Goal: Task Accomplishment & Management: Use online tool/utility

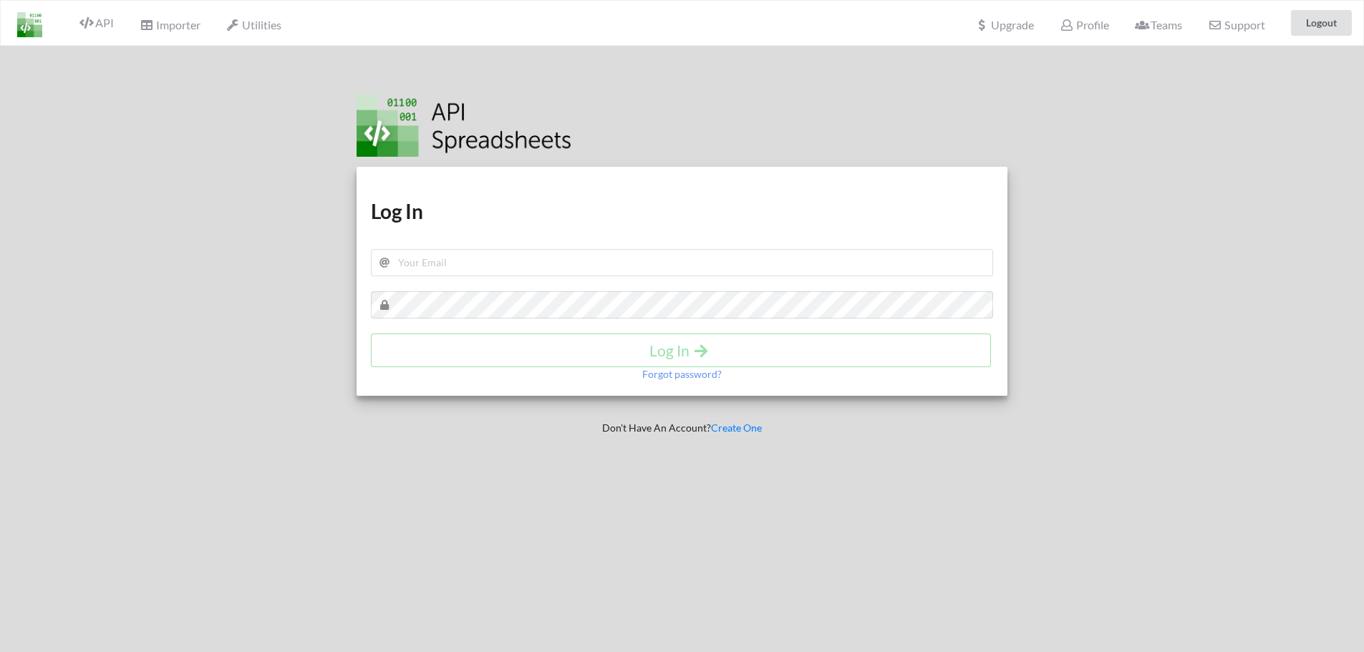
click at [472, 245] on div "Download hidden Download hidden Log In Log In Forgot password?" at bounding box center [681, 281] width 651 height 229
click at [477, 258] on input "text" at bounding box center [682, 262] width 623 height 27
type input "owenbennett987@gmail.com"
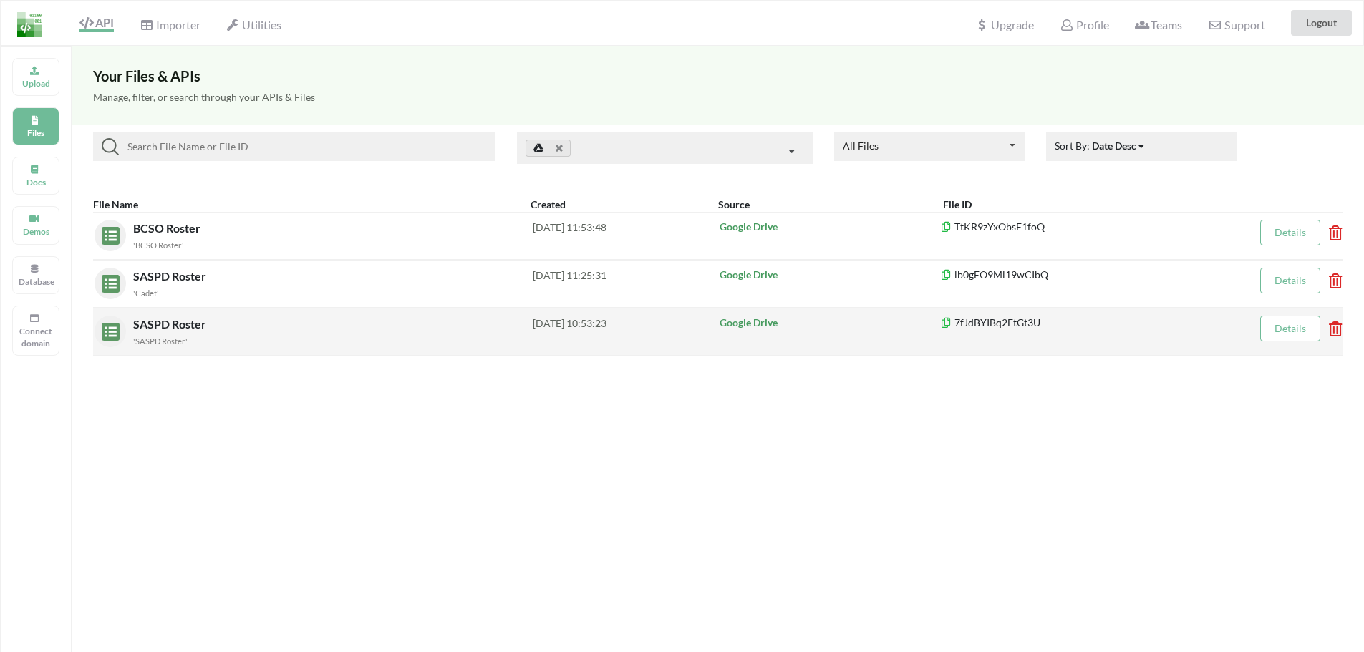
click at [306, 313] on div "SASPD Roster 'SASPD Roster' [DATE] 10:53:23 Google Drive 7fJdBYIBq2FtGt3U Detai…" at bounding box center [717, 332] width 1249 height 48
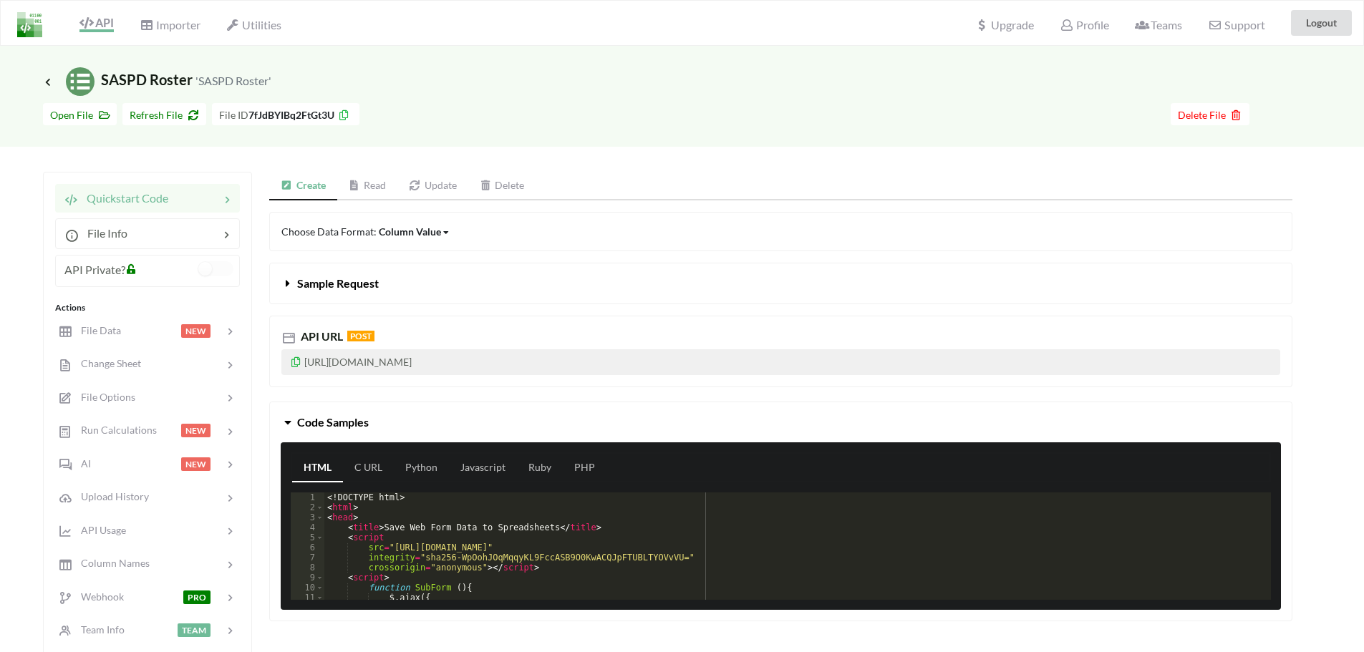
click at [442, 186] on link "Update" at bounding box center [432, 186] width 71 height 29
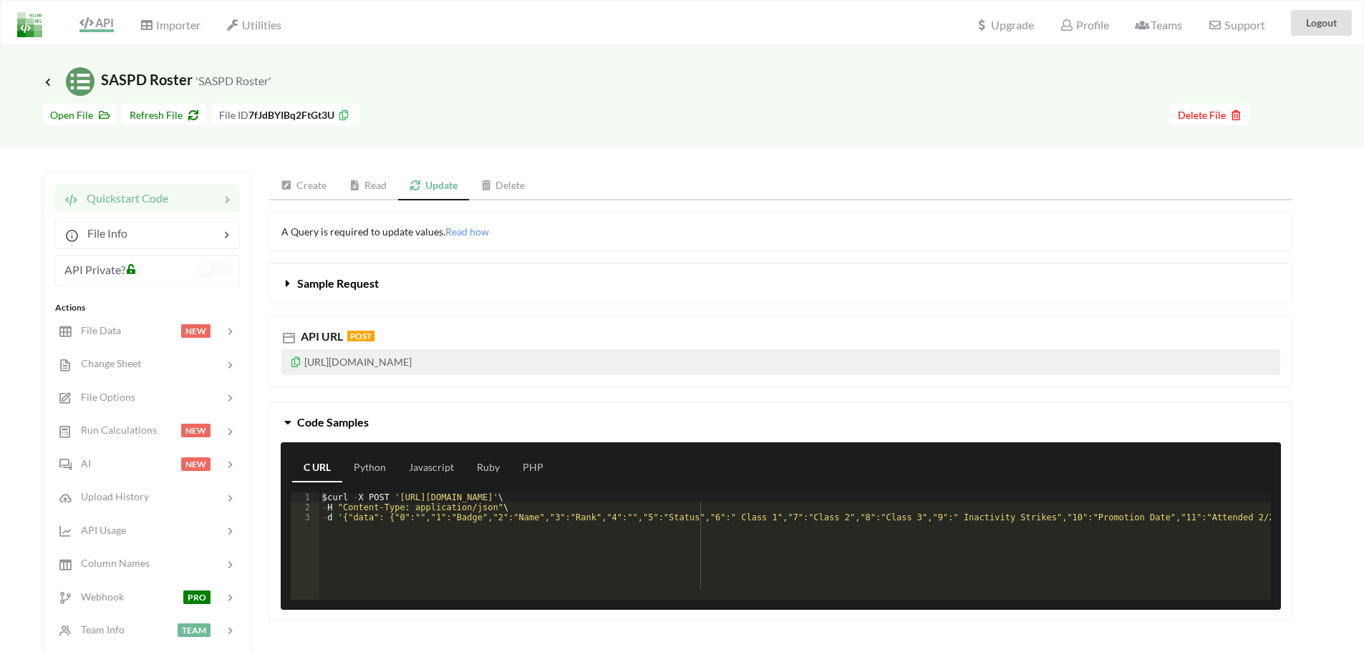
click at [316, 181] on link "Create" at bounding box center [303, 186] width 69 height 29
click at [364, 190] on link "Read" at bounding box center [367, 186] width 61 height 29
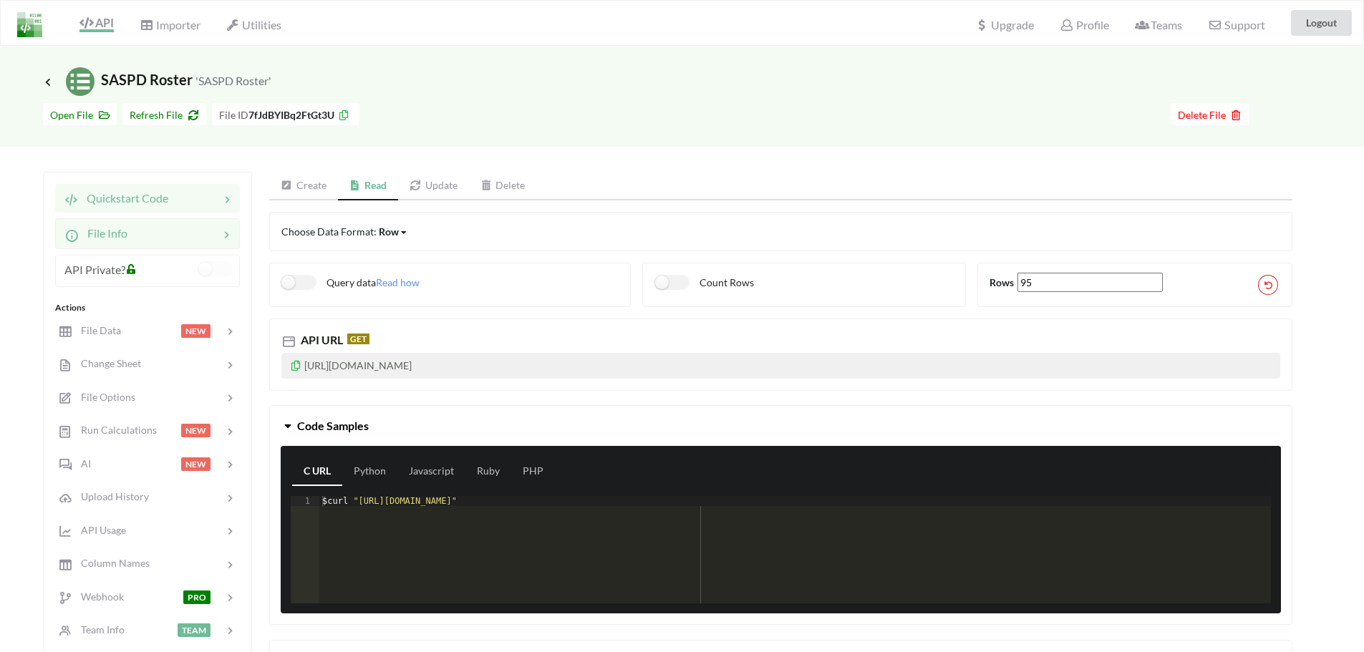
click at [112, 243] on div "File Info" at bounding box center [147, 233] width 185 height 30
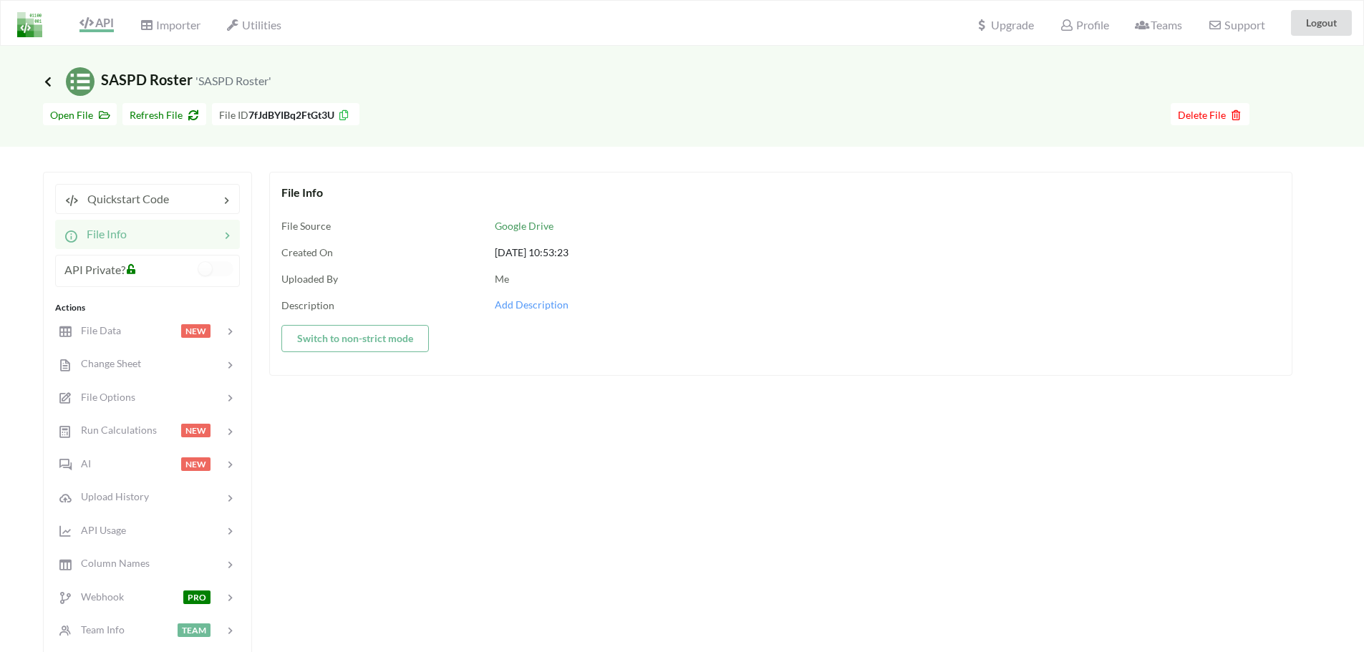
click at [49, 80] on icon at bounding box center [48, 81] width 13 height 11
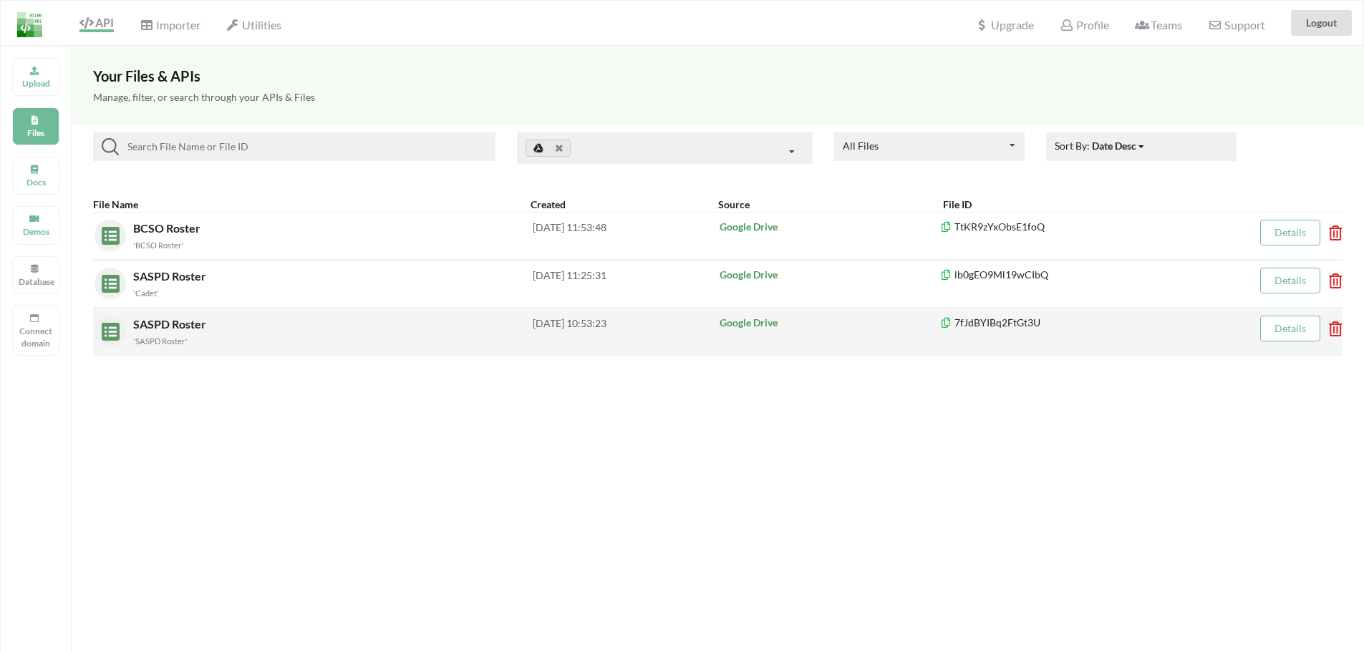
click at [1333, 327] on icon at bounding box center [1331, 324] width 4 height 6
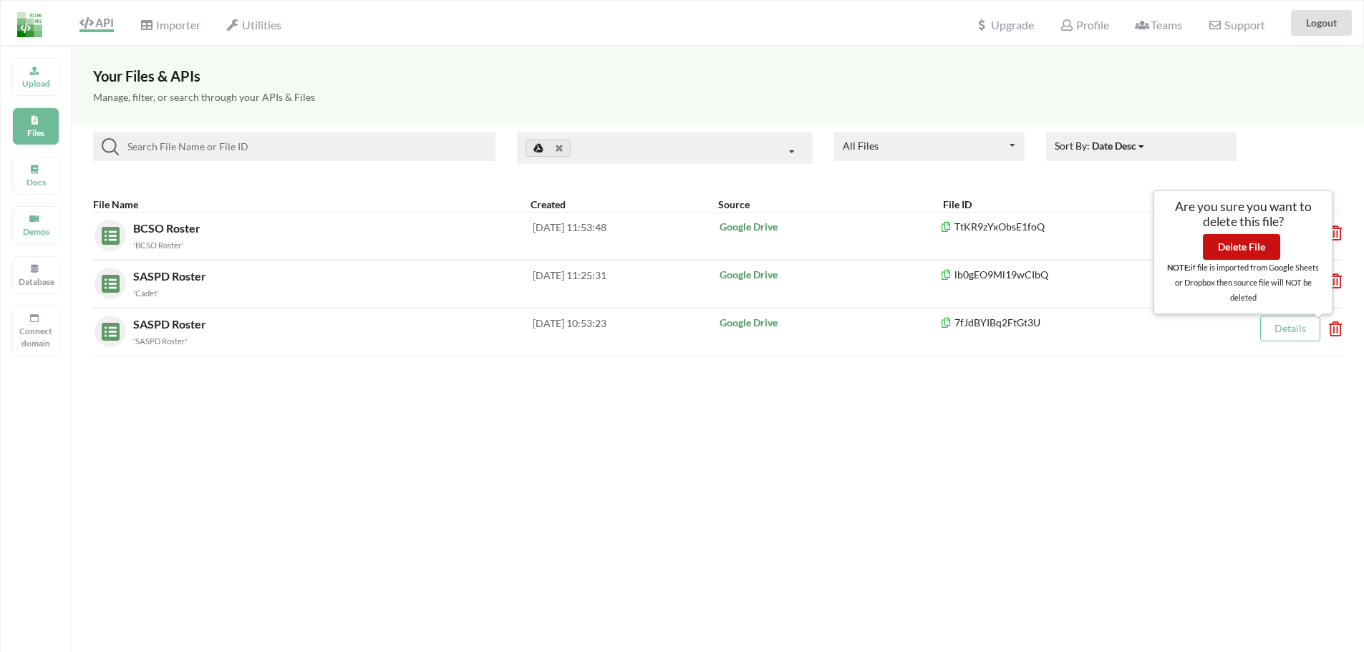
click at [1231, 238] on button "Delete File" at bounding box center [1241, 247] width 77 height 26
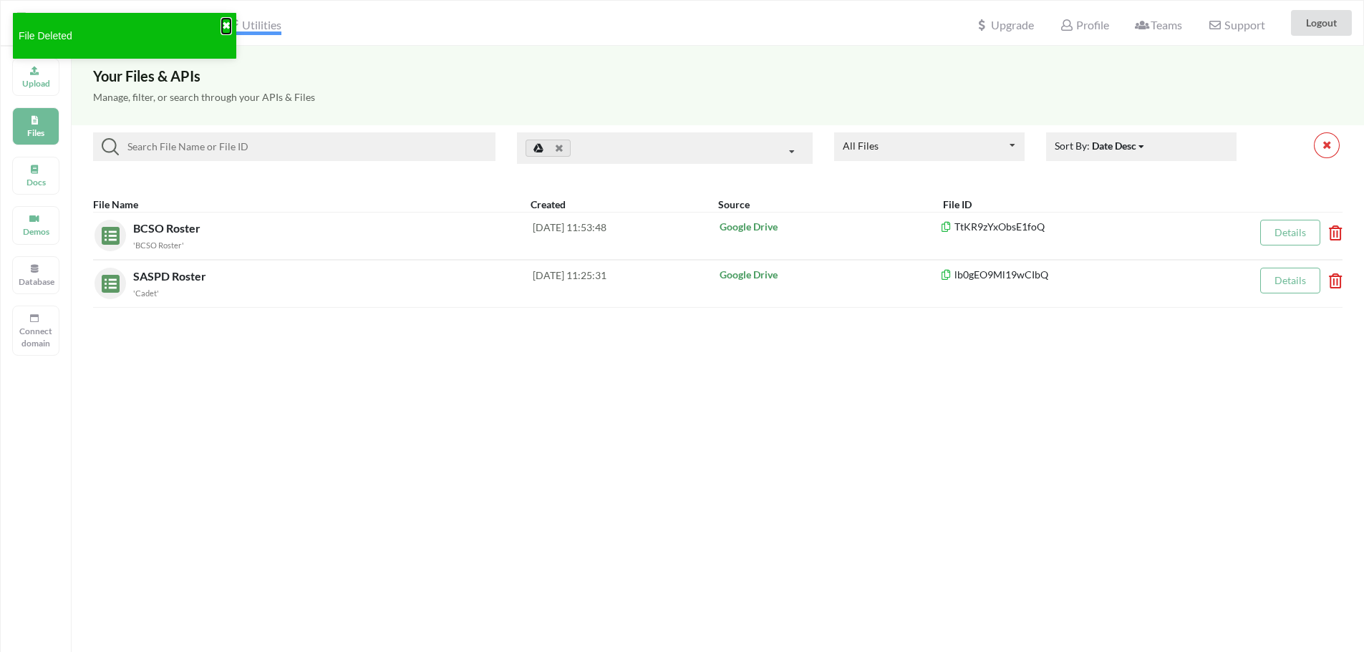
click at [230, 24] on button "✖" at bounding box center [226, 26] width 9 height 15
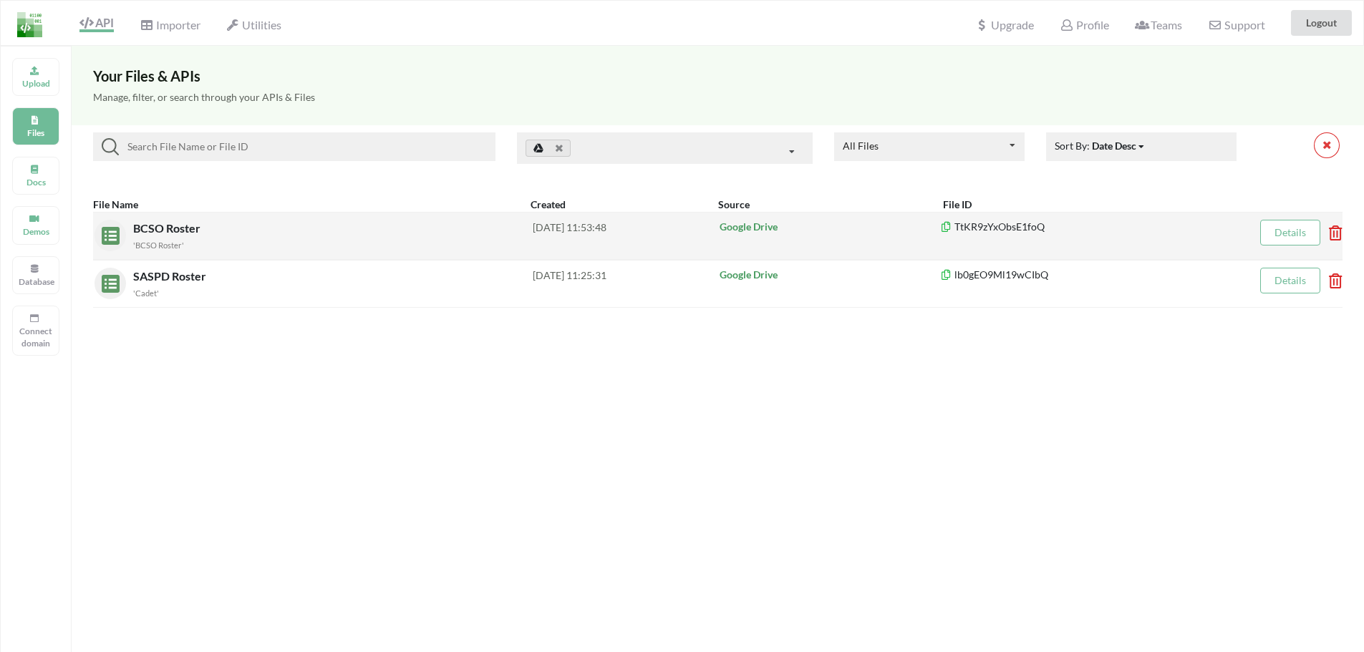
click at [1333, 231] on icon at bounding box center [1331, 228] width 4 height 6
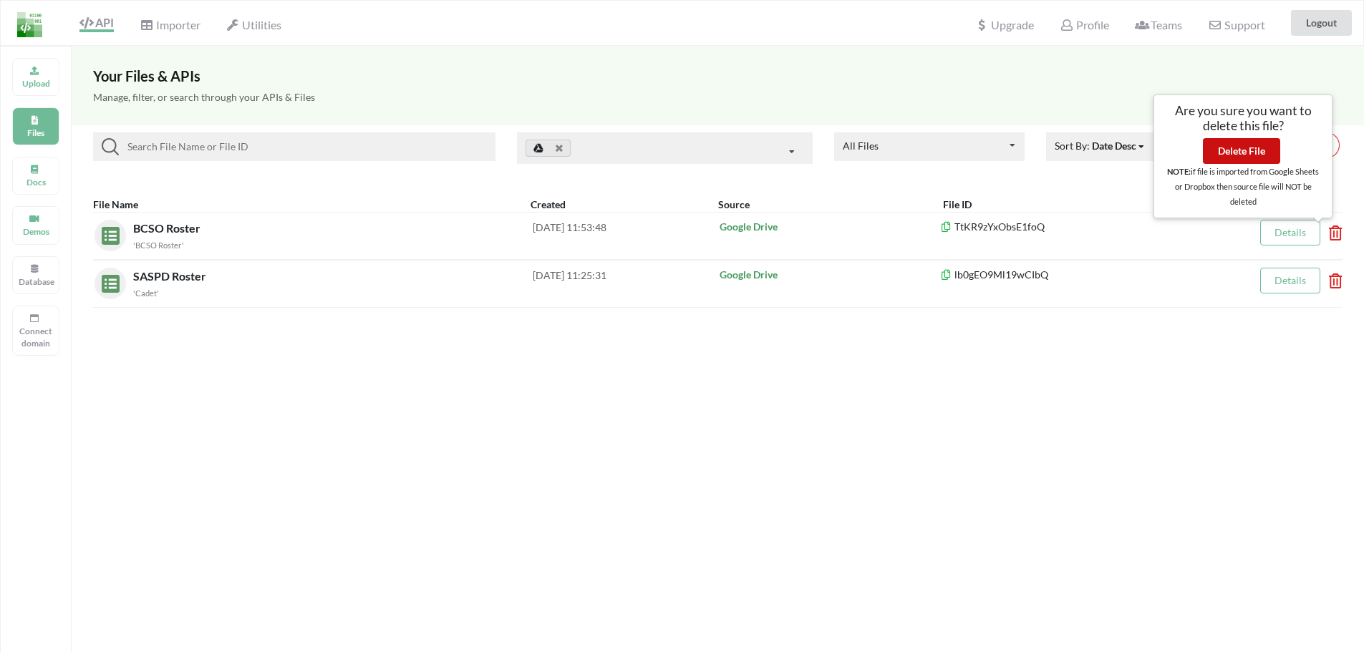
click at [1246, 154] on button "Delete File" at bounding box center [1241, 151] width 77 height 26
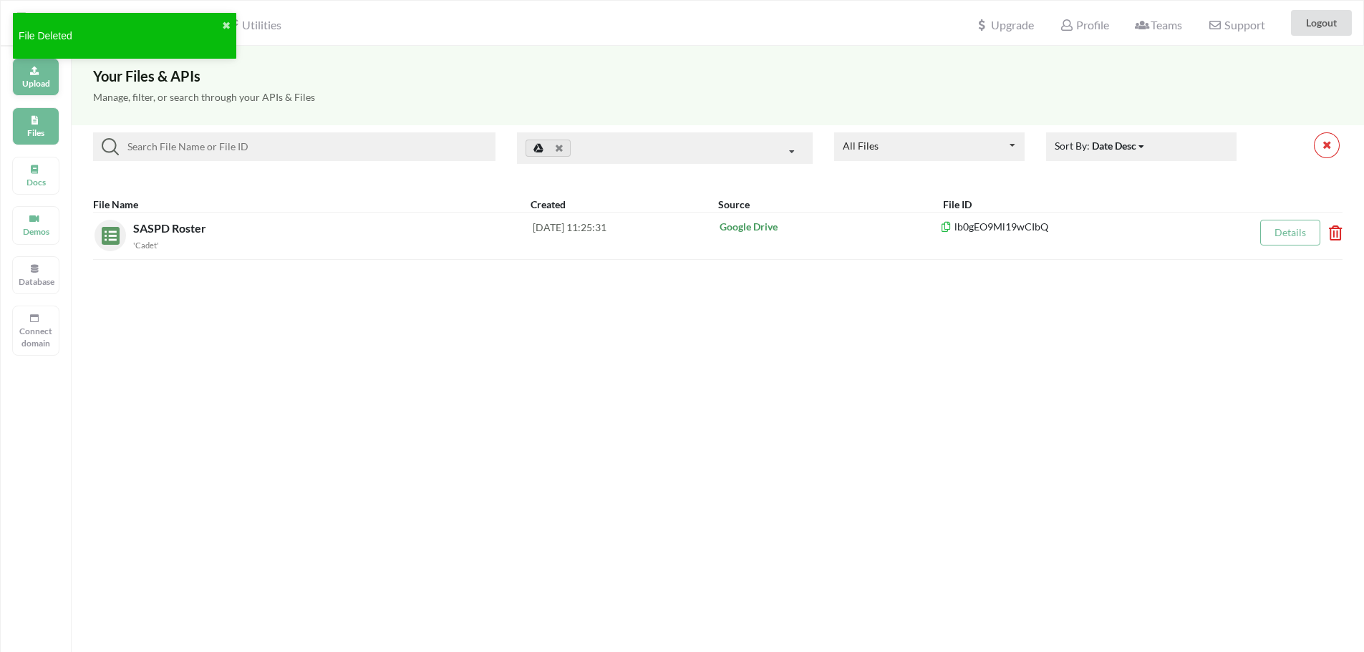
click at [48, 84] on p "Upload" at bounding box center [36, 83] width 34 height 12
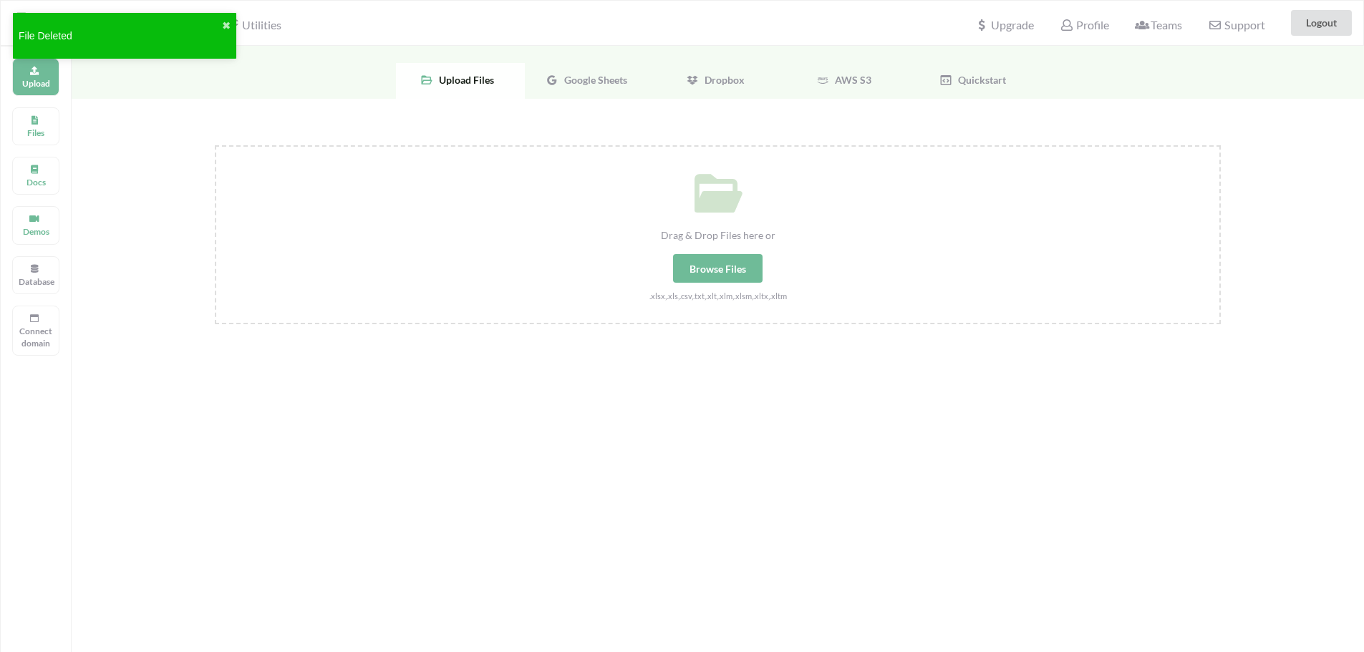
click at [588, 76] on span "Google Sheets" at bounding box center [592, 80] width 69 height 12
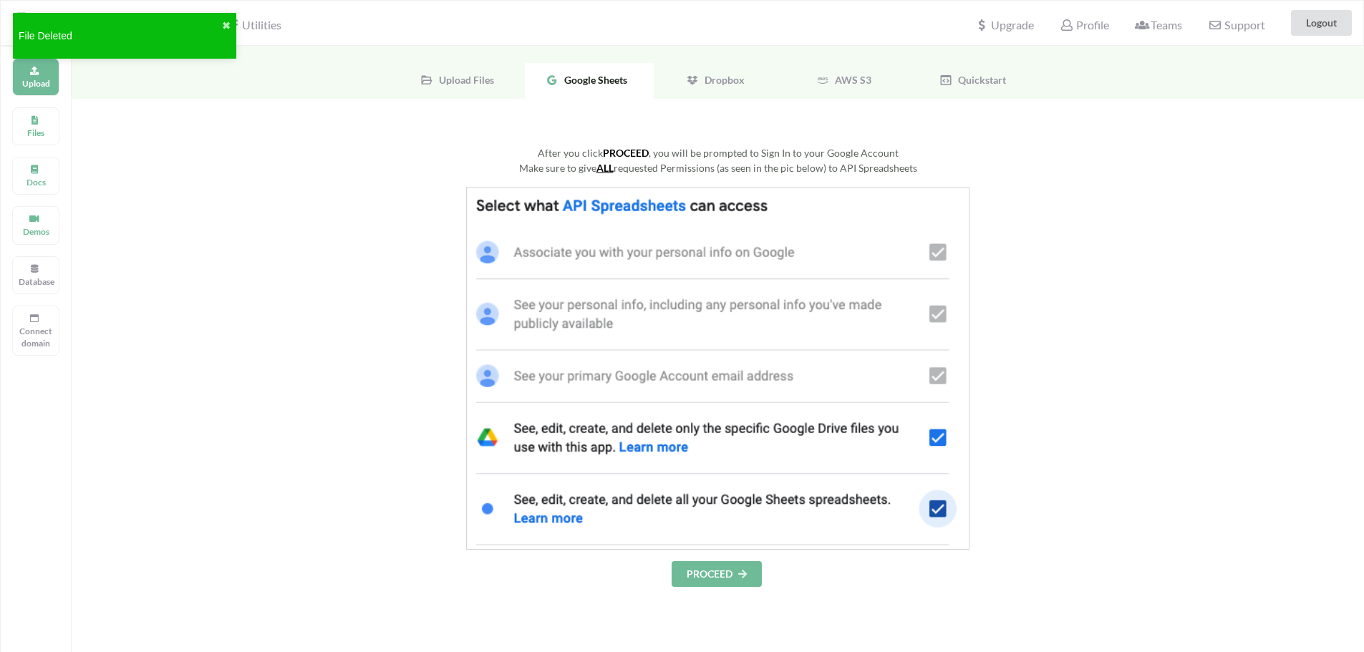
click at [714, 565] on button "PROCEED" at bounding box center [716, 574] width 90 height 26
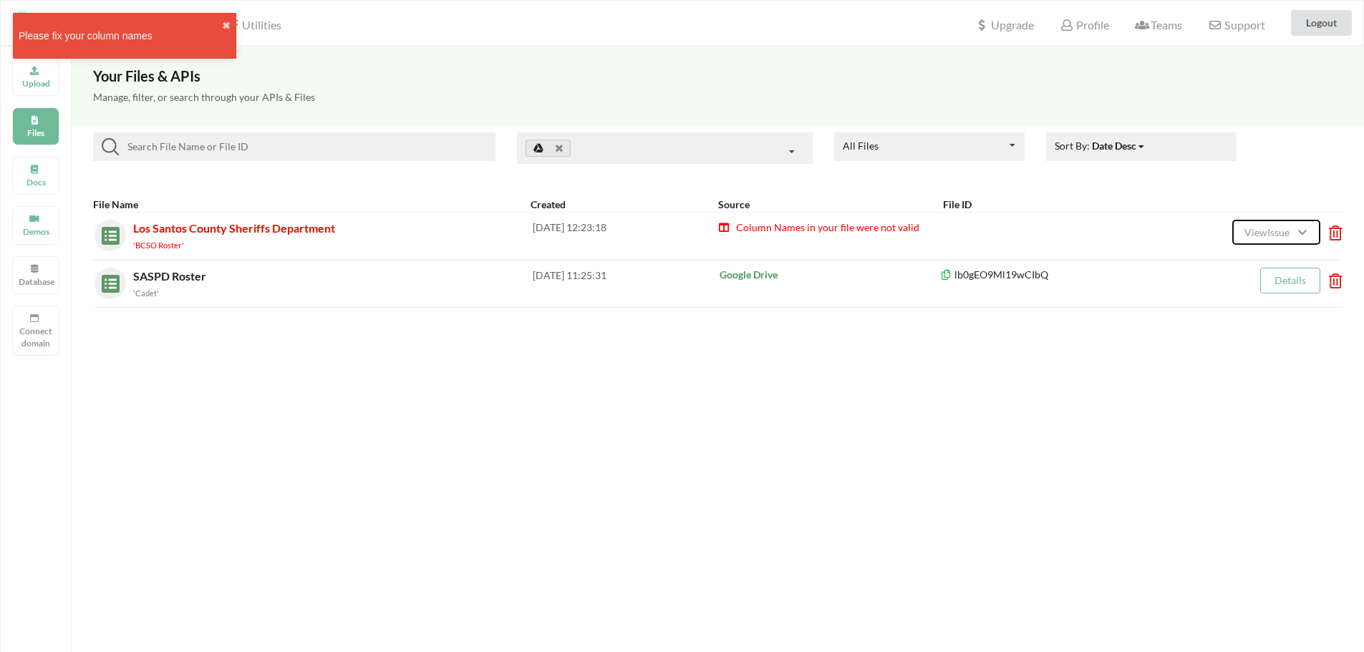
click at [1244, 238] on span "View Issue" at bounding box center [1268, 232] width 49 height 12
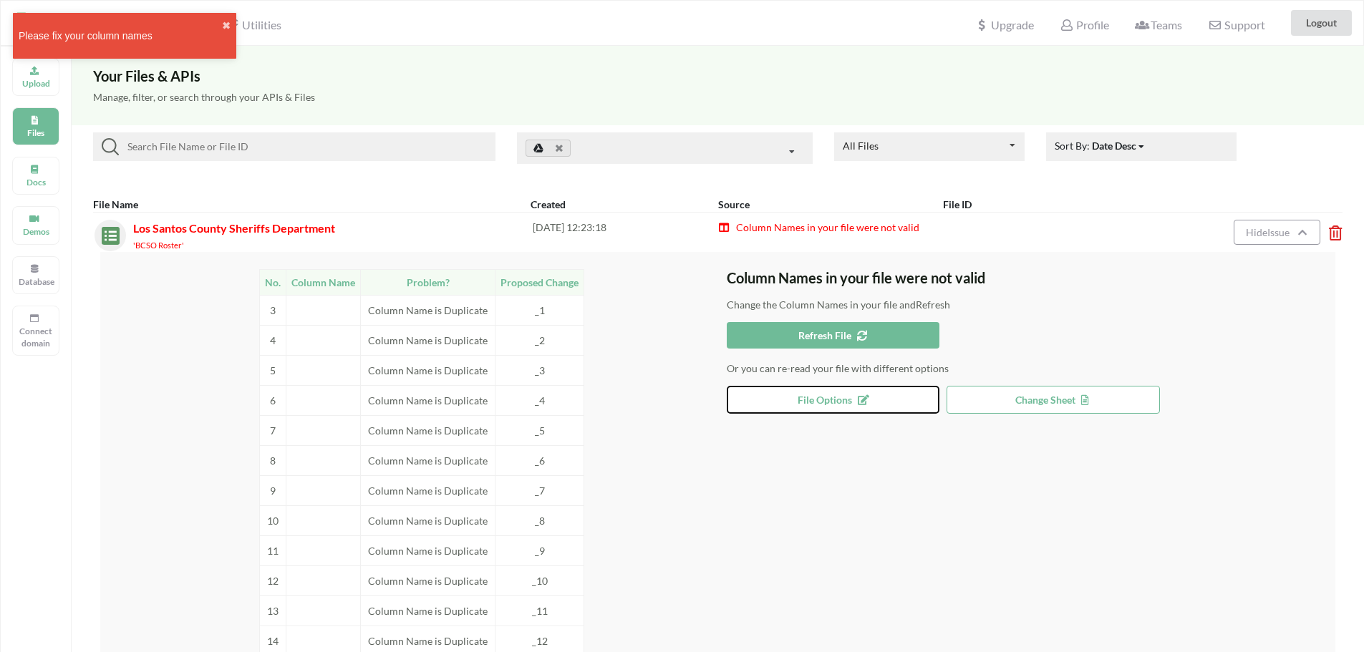
click at [790, 402] on button "File Options" at bounding box center [833, 400] width 213 height 28
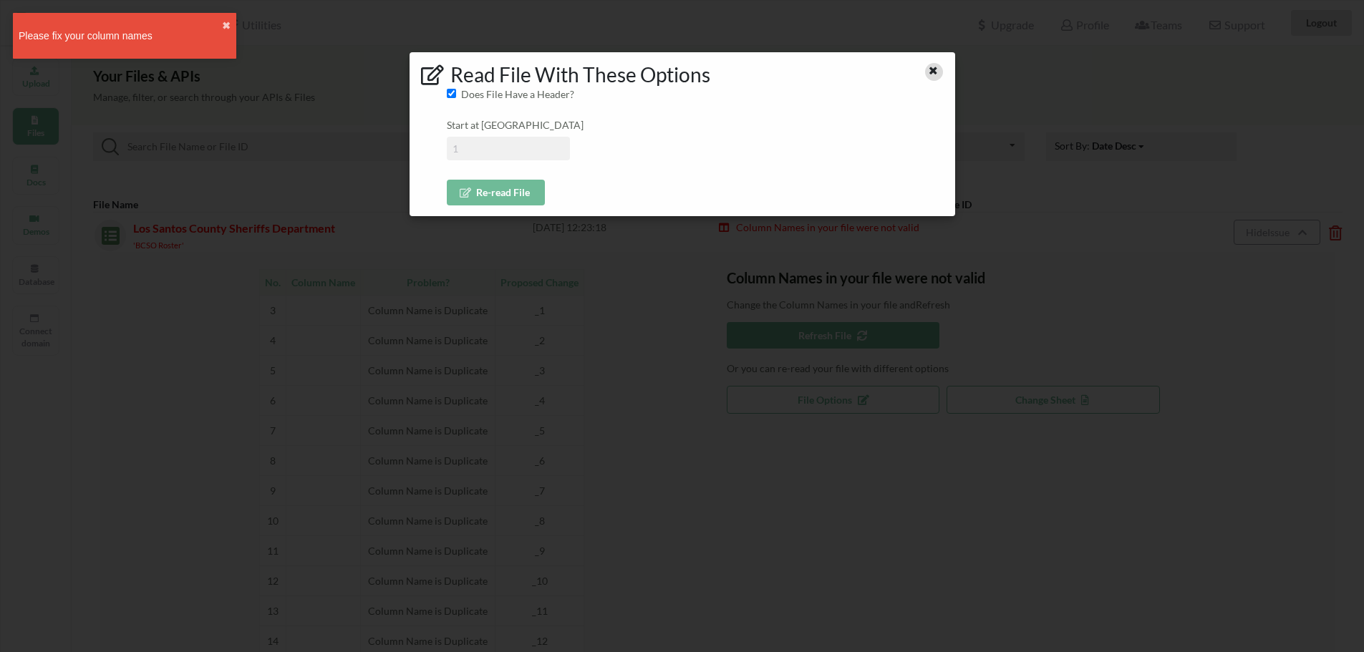
click at [929, 72] on icon at bounding box center [933, 69] width 12 height 10
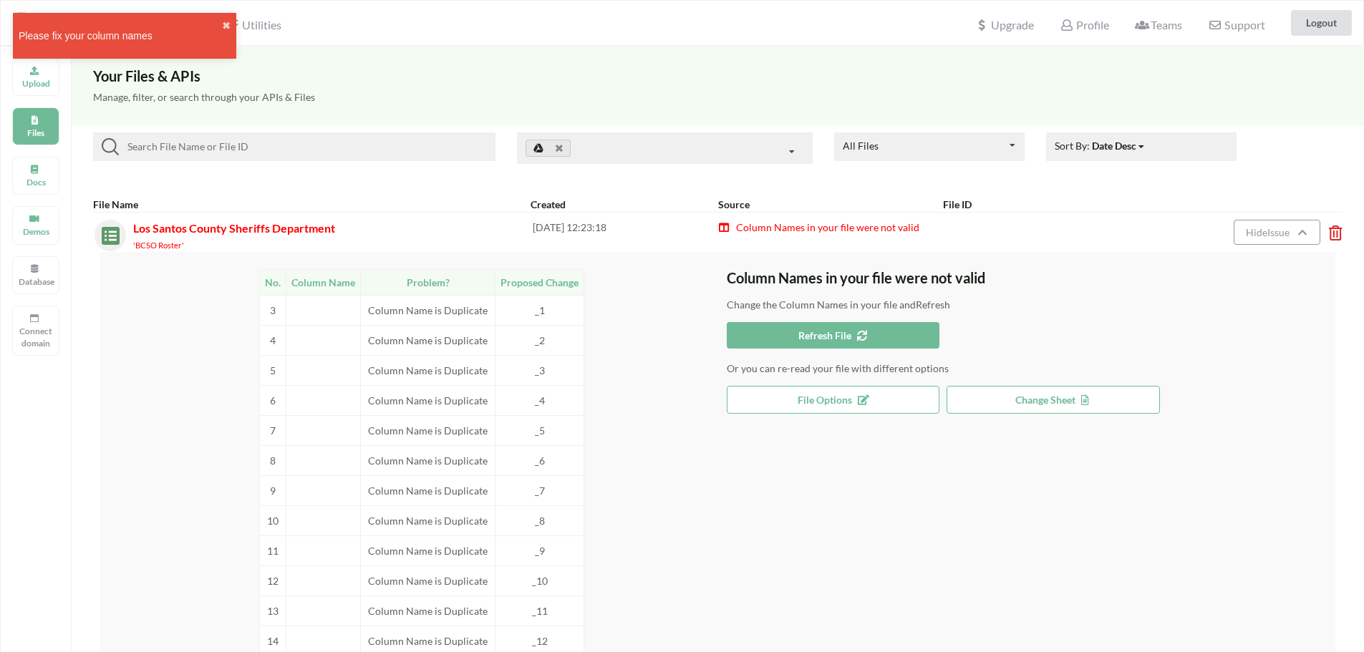
click at [1049, 383] on div "Column Names in your file were not valid Change the Column Names in your file a…" at bounding box center [1031, 462] width 609 height 387
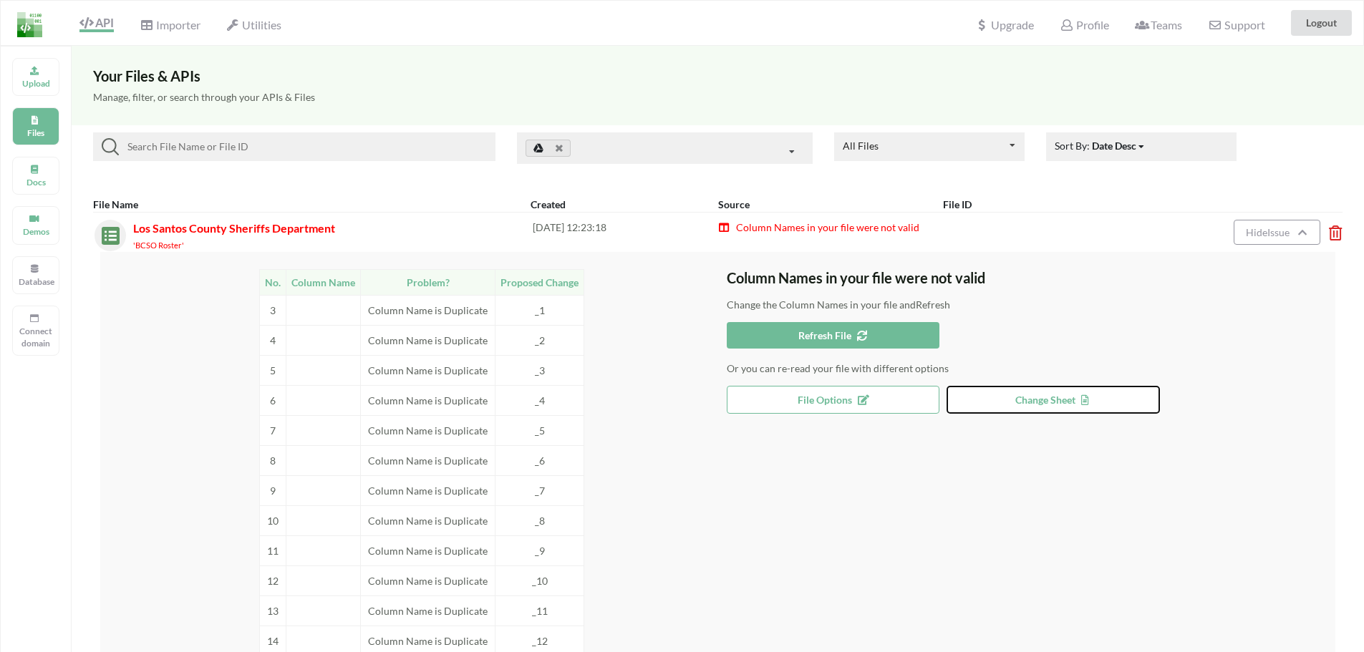
click at [1056, 407] on button "Change Sheet" at bounding box center [1052, 400] width 213 height 28
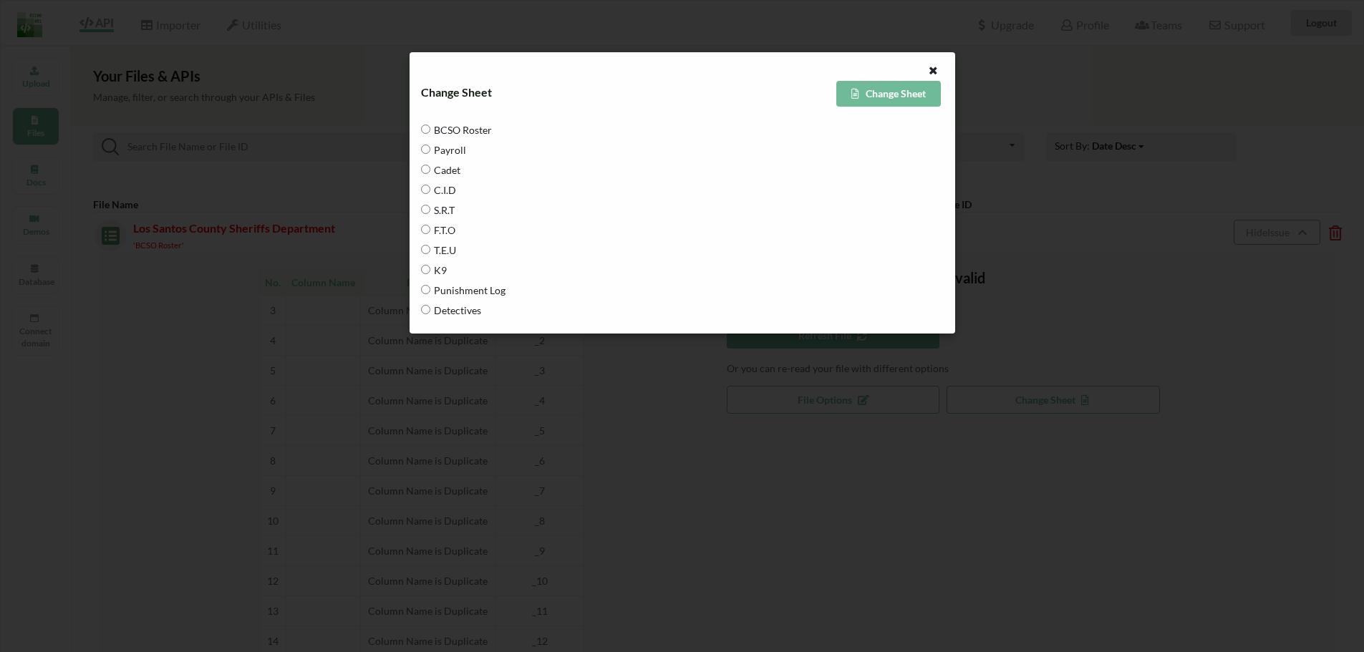
click at [423, 129] on Roster "BCSO Roster" at bounding box center [425, 129] width 9 height 9
radio Roster "true"
click at [888, 102] on button "Change Sheet" at bounding box center [888, 94] width 105 height 26
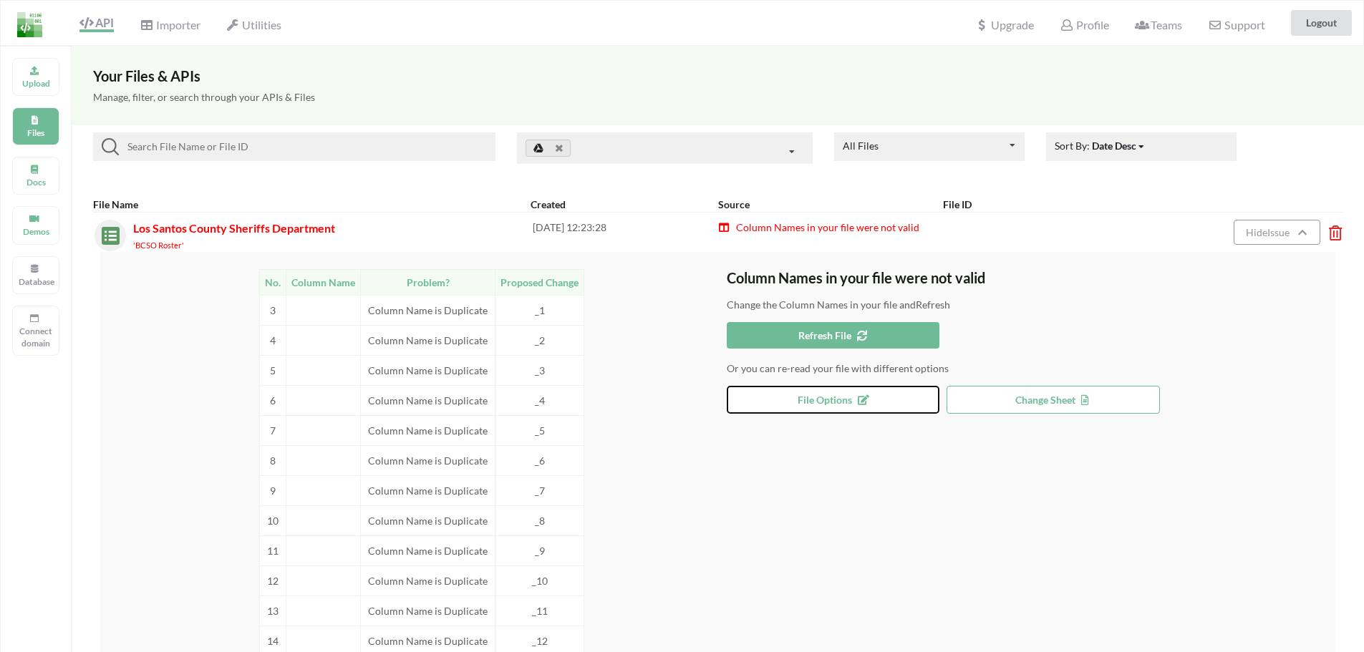
click at [839, 405] on span "File Options" at bounding box center [832, 400] width 71 height 12
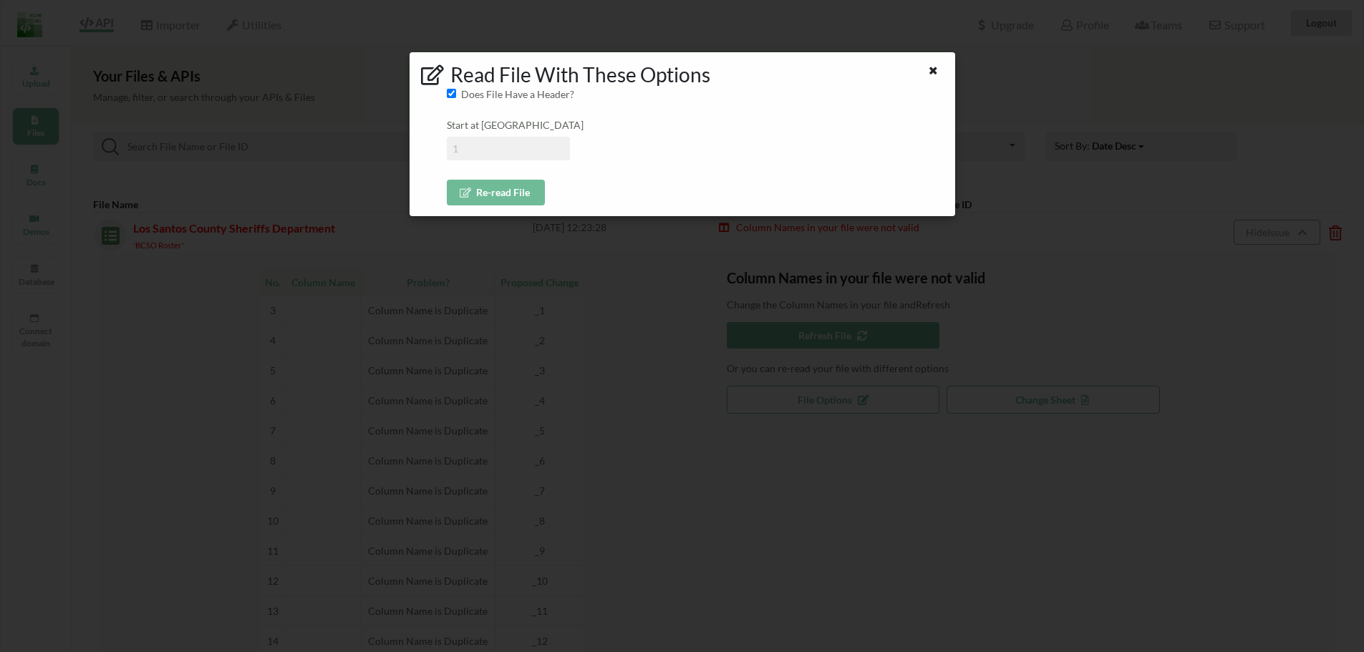
drag, startPoint x: 470, startPoint y: 144, endPoint x: 441, endPoint y: 137, distance: 29.3
click at [441, 137] on div "Read File With These Options Does File Have a Header? Start at Row Re-read File" at bounding box center [681, 134] width 545 height 165
type input "2"
click at [455, 93] on input "Does File Have a Header?" at bounding box center [451, 93] width 9 height 9
checkbox input "false"
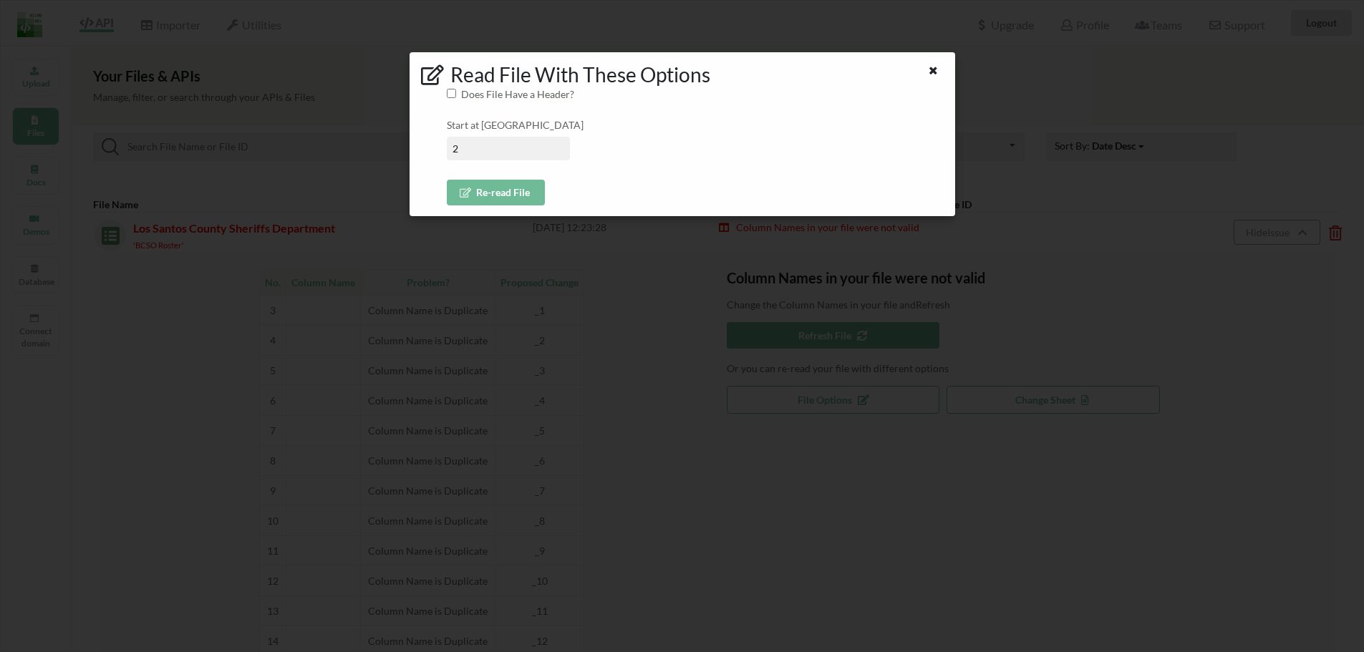
click at [493, 190] on button "Re-read File" at bounding box center [496, 193] width 98 height 26
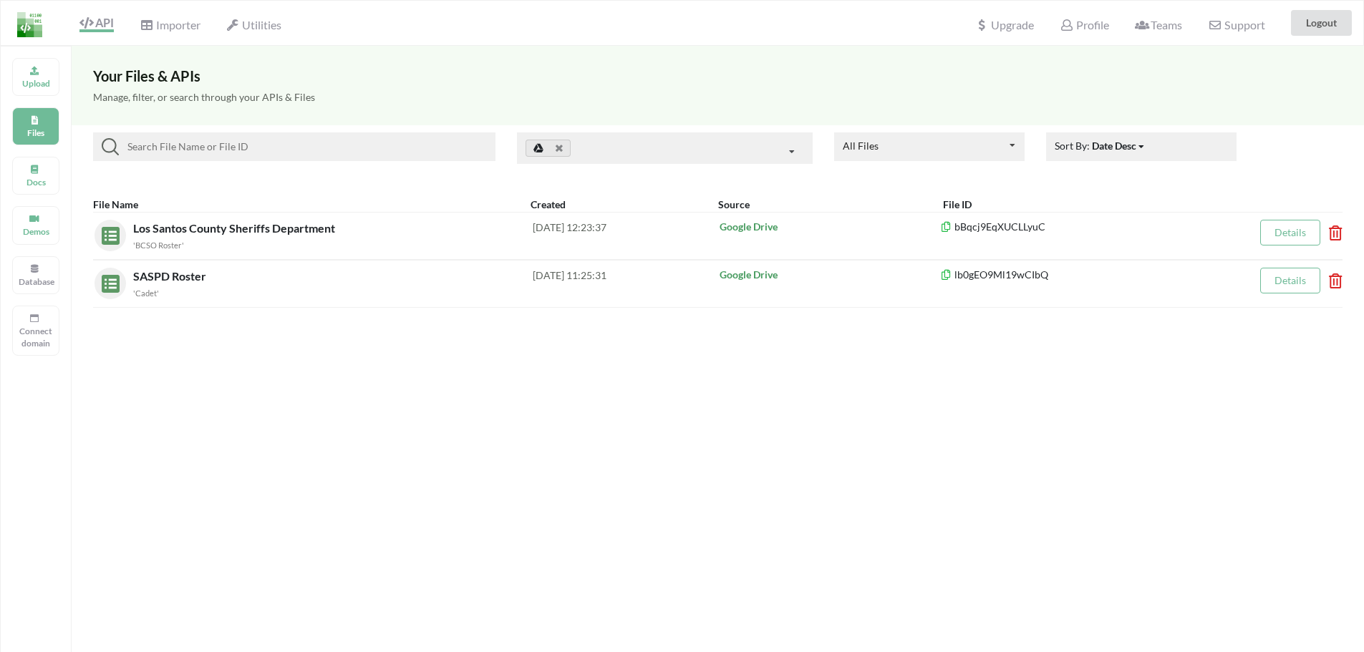
click at [376, 382] on div "Your Files & APIs Manage, filter, or search through your APIs & Files All Files…" at bounding box center [718, 372] width 1292 height 652
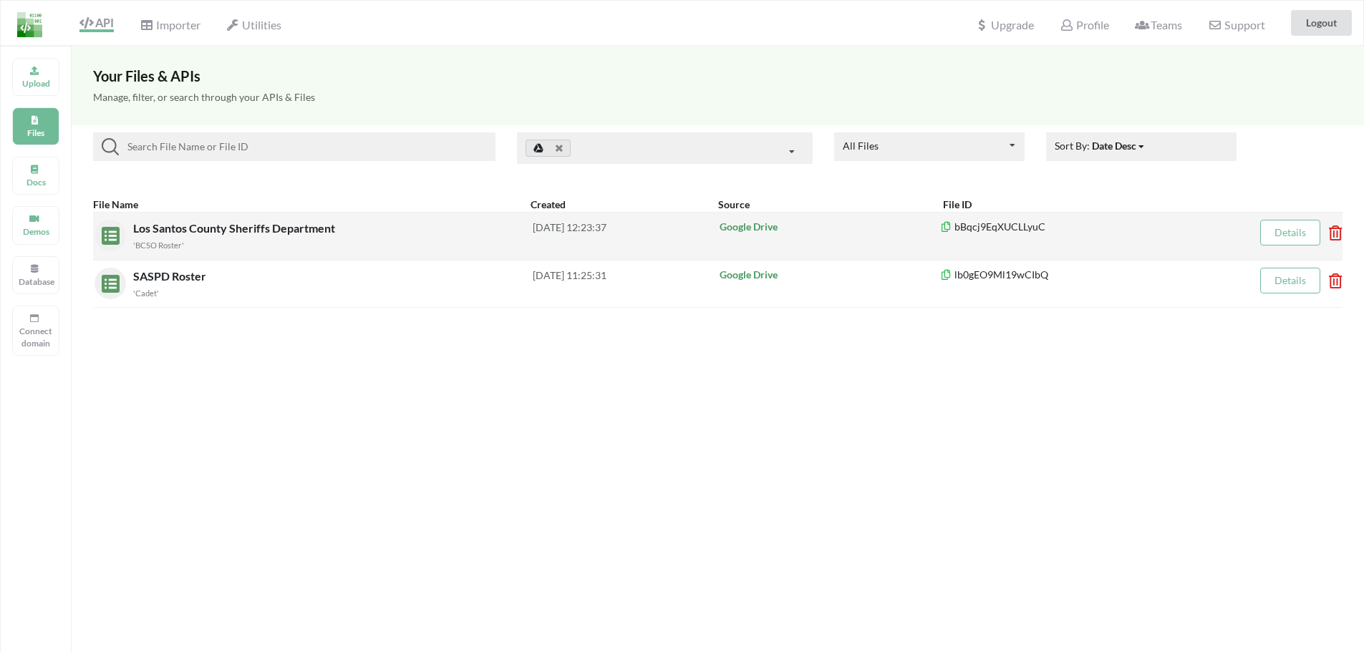
click at [309, 248] on div "'BCSO Roster'" at bounding box center [332, 244] width 399 height 15
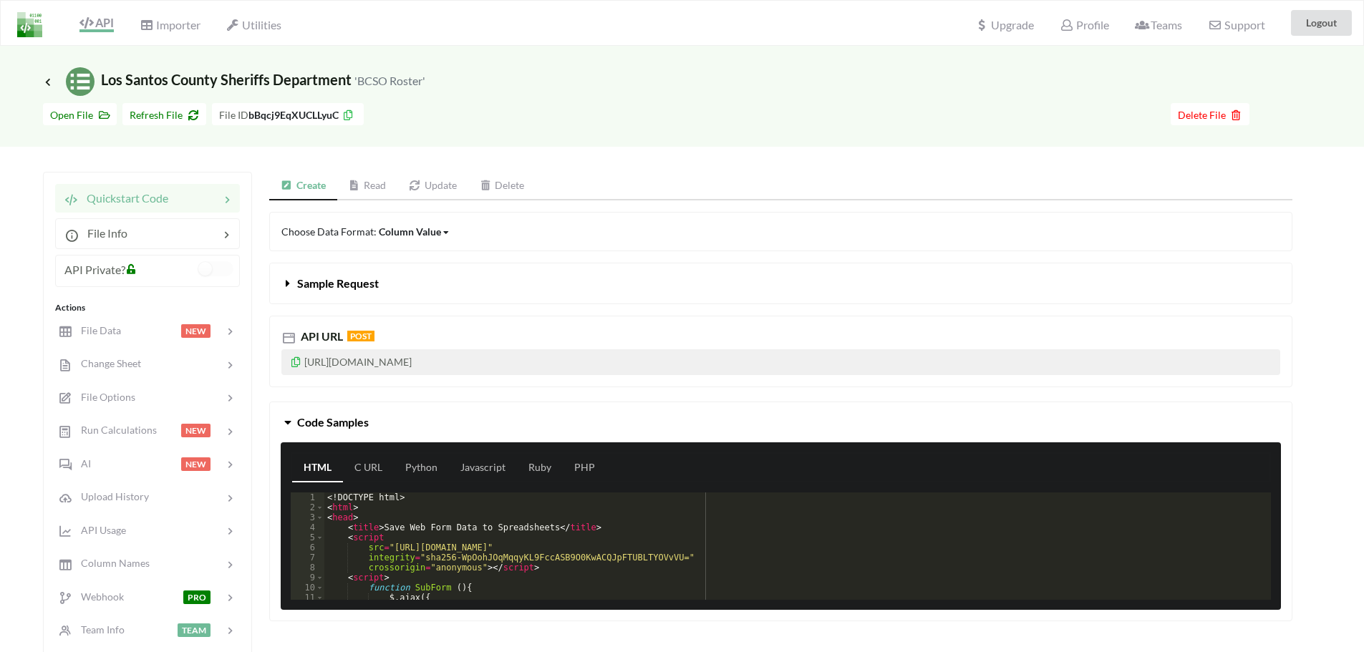
click at [379, 183] on link "Read" at bounding box center [367, 186] width 61 height 29
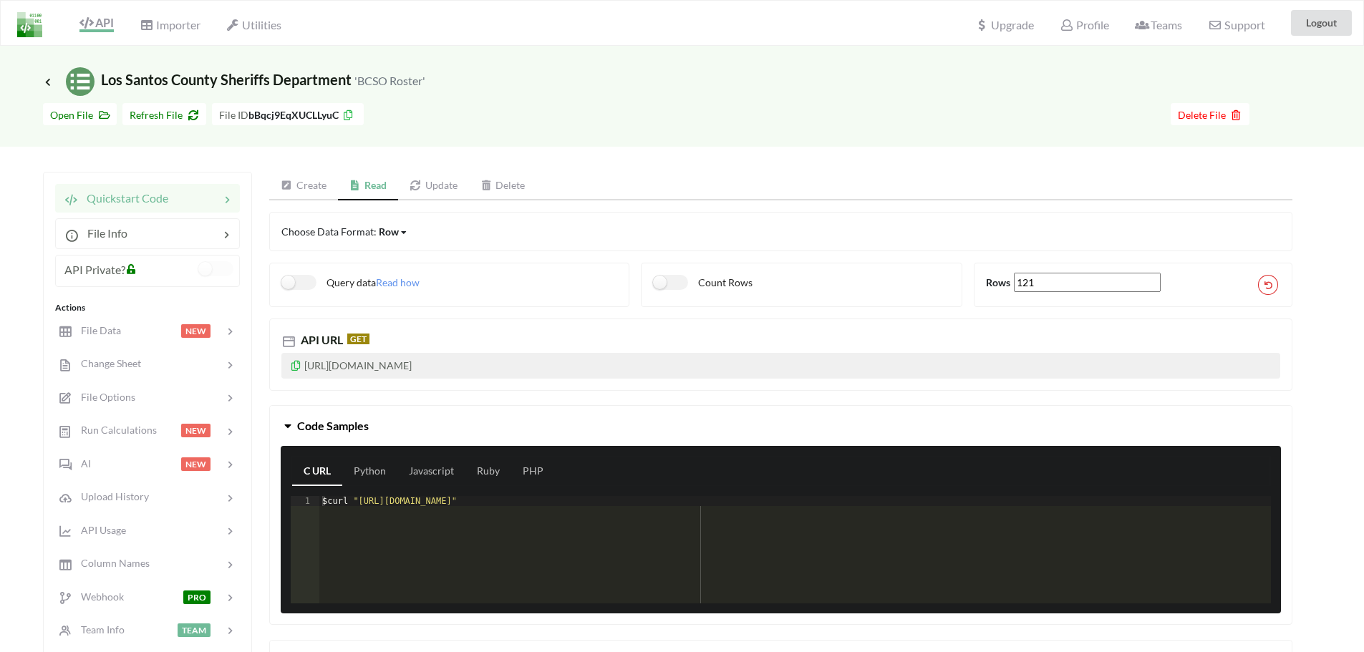
drag, startPoint x: 558, startPoint y: 365, endPoint x: 470, endPoint y: 366, distance: 88.8
click at [470, 366] on p "[URL][DOMAIN_NAME]" at bounding box center [780, 366] width 999 height 26
copy p "bBqcj9EqXUCLLyuC"
click at [42, 80] on icon at bounding box center [48, 81] width 13 height 11
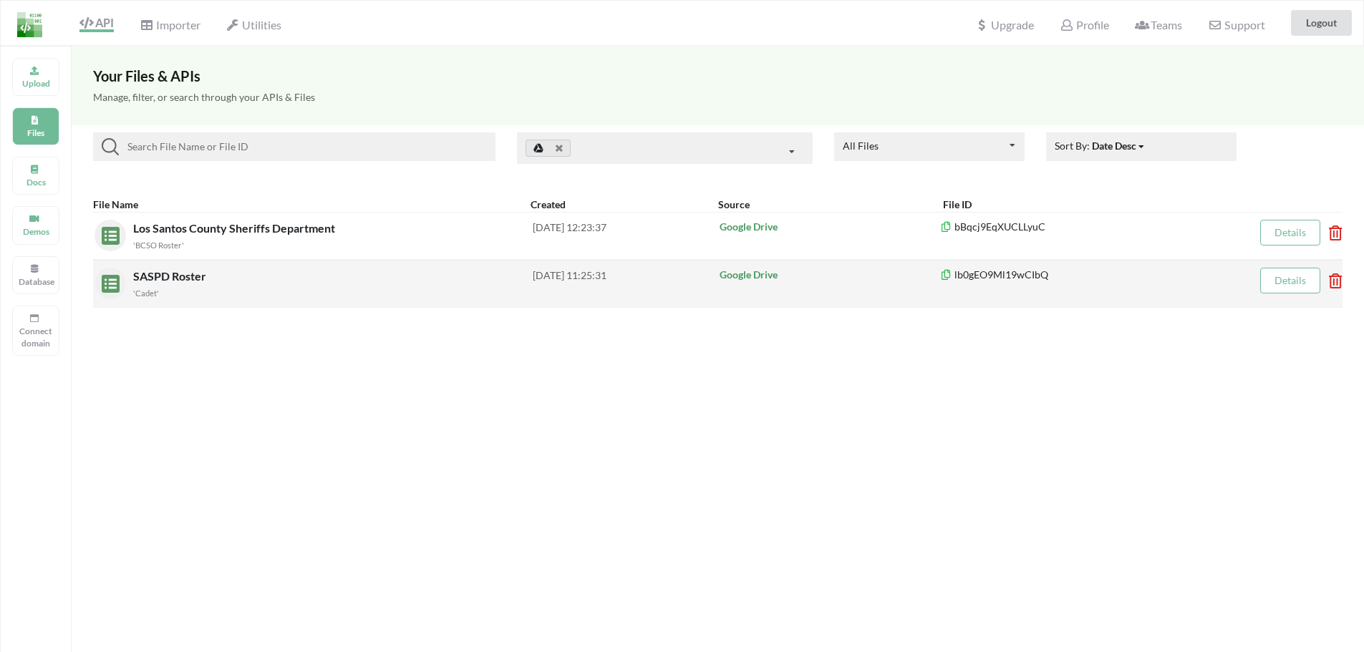
click at [1333, 279] on icon at bounding box center [1331, 276] width 4 height 6
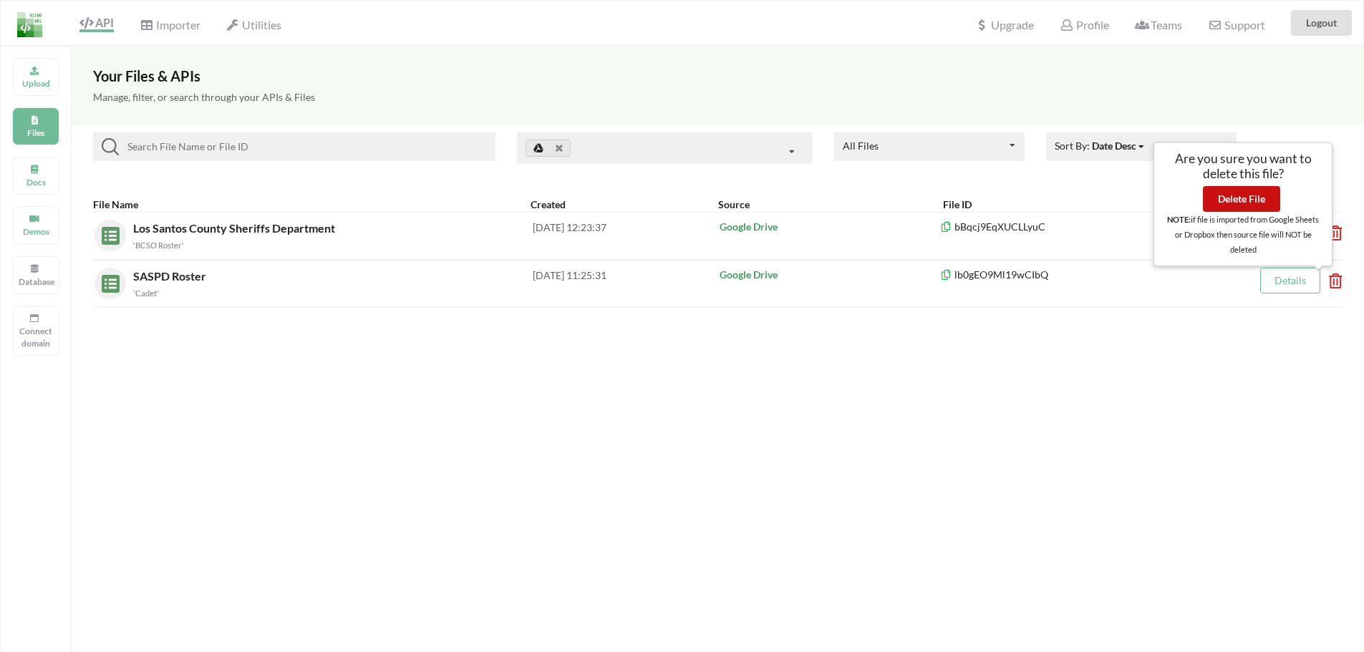
click at [1242, 199] on button "Delete File" at bounding box center [1241, 199] width 77 height 26
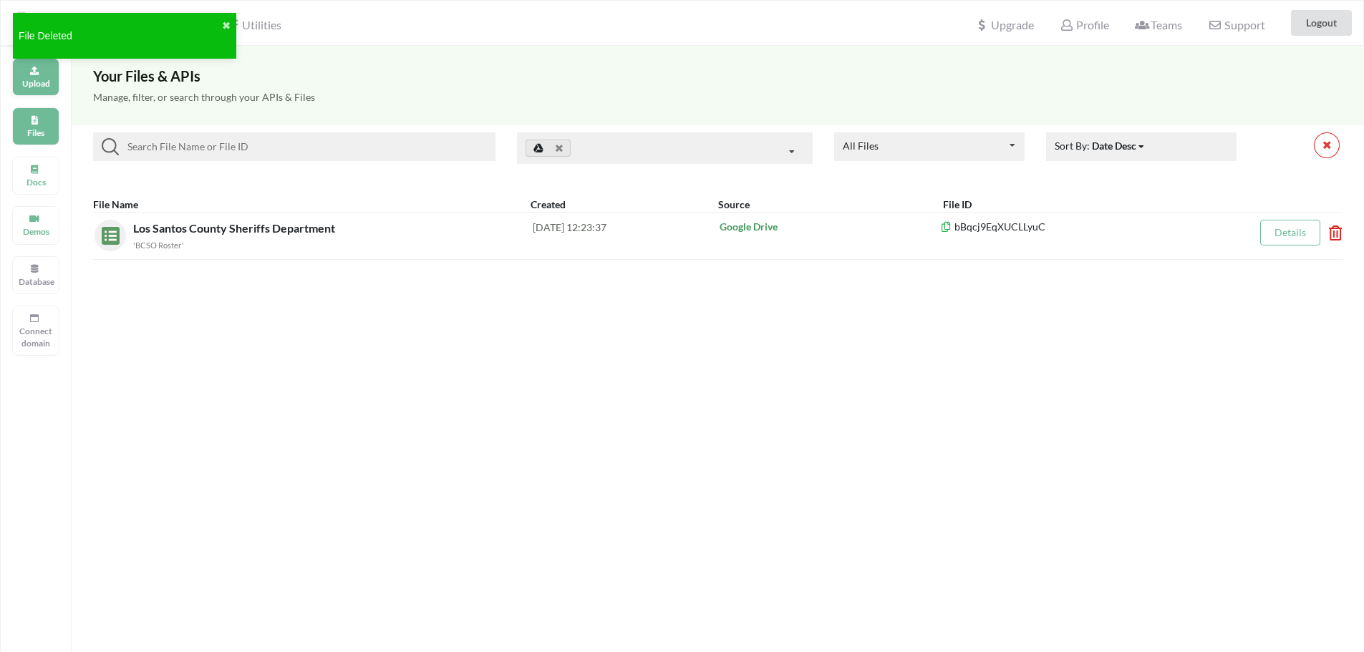
click at [36, 84] on p "Upload" at bounding box center [36, 83] width 34 height 12
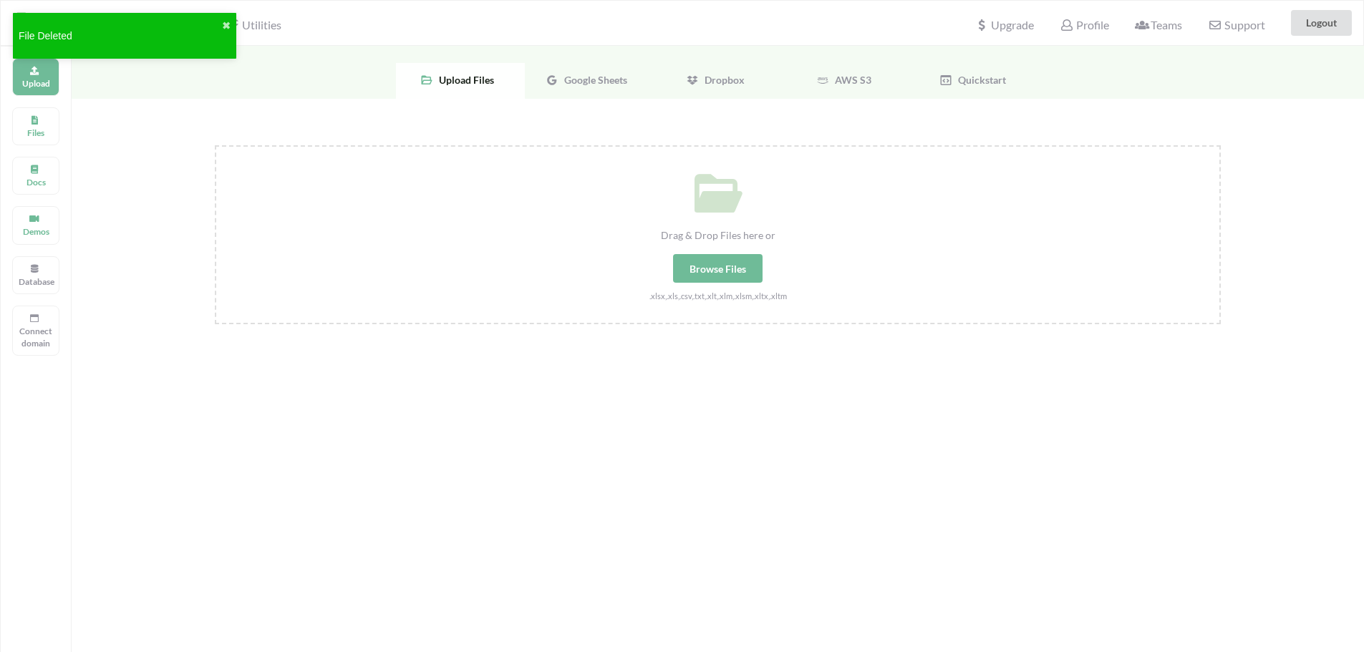
click at [611, 87] on div "Google Sheets" at bounding box center [589, 81] width 129 height 36
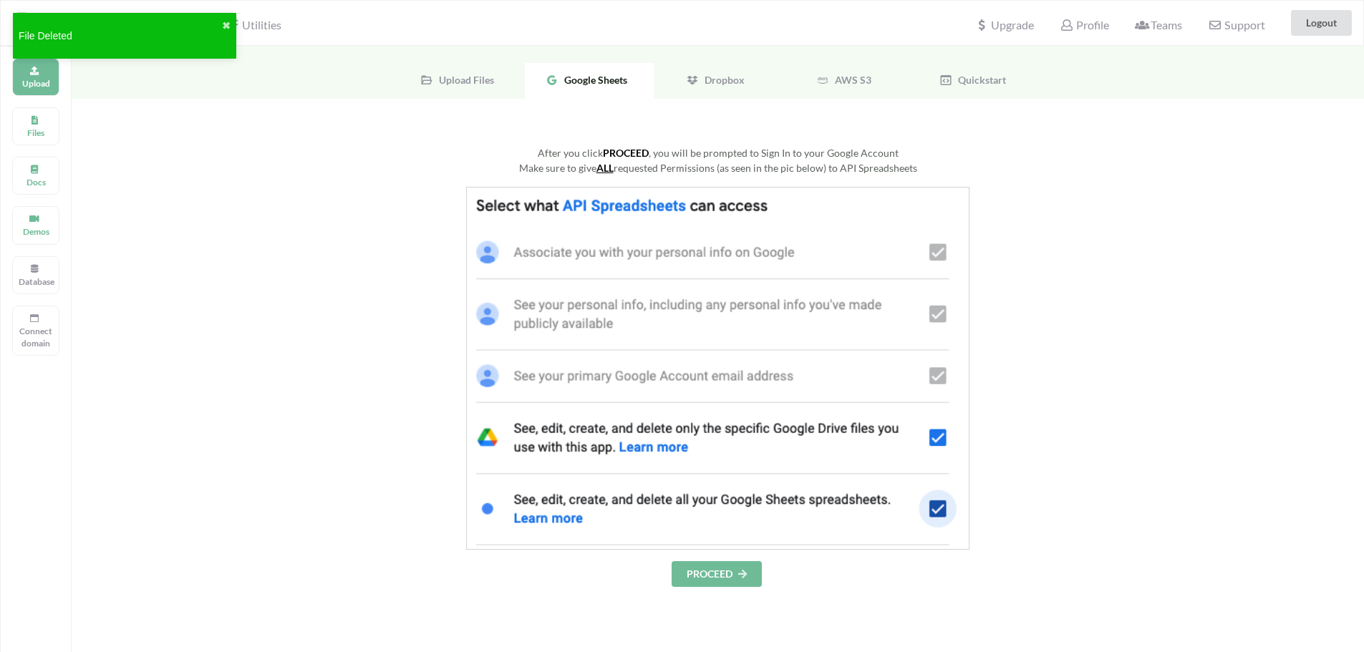
click at [699, 591] on div "After you click PROCEED , you will be prompted to Sign In to your Google Accoun…" at bounding box center [718, 515] width 1292 height 832
click at [700, 571] on button "PROCEED" at bounding box center [716, 574] width 90 height 26
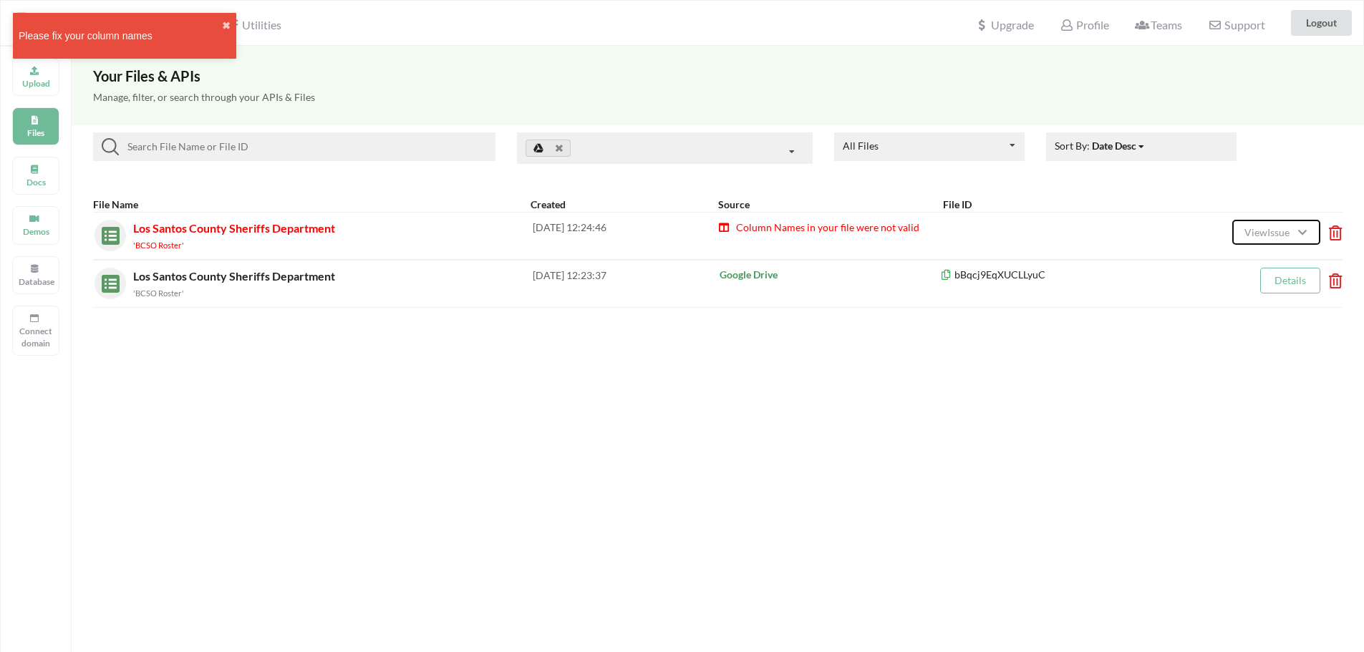
click at [1238, 238] on button "View Issue" at bounding box center [1275, 232] width 87 height 25
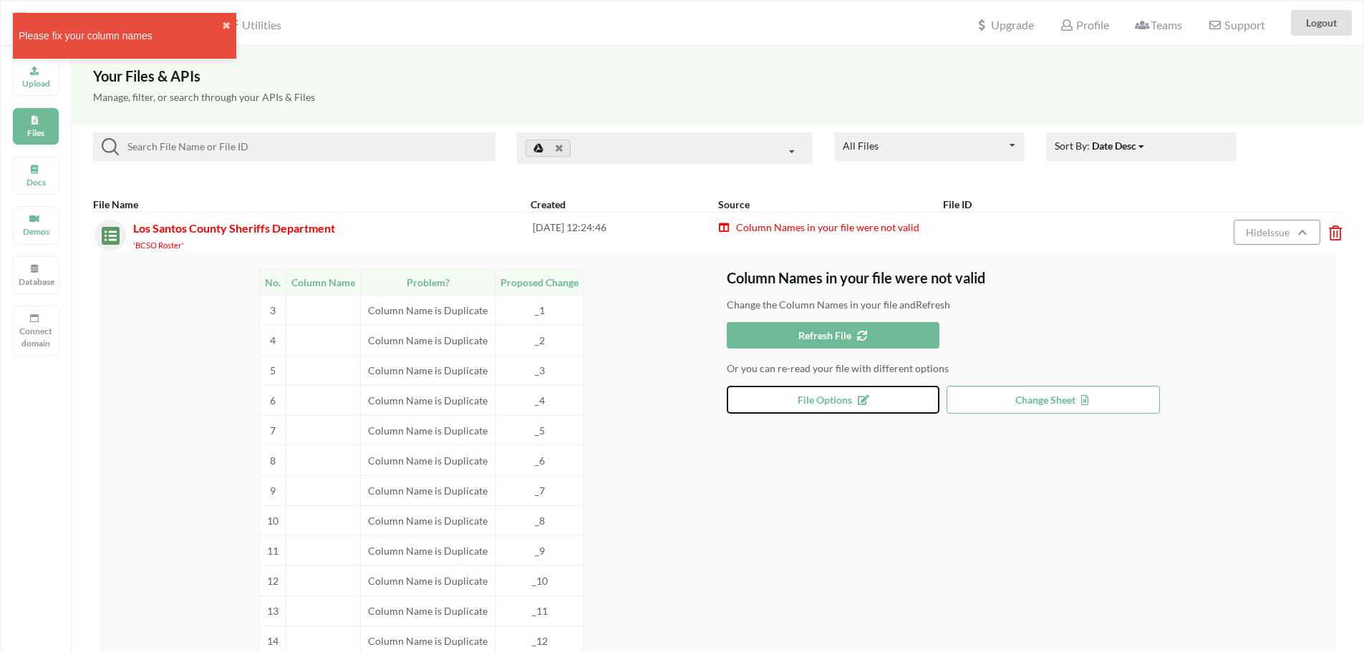
click at [866, 397] on icon at bounding box center [860, 398] width 12 height 10
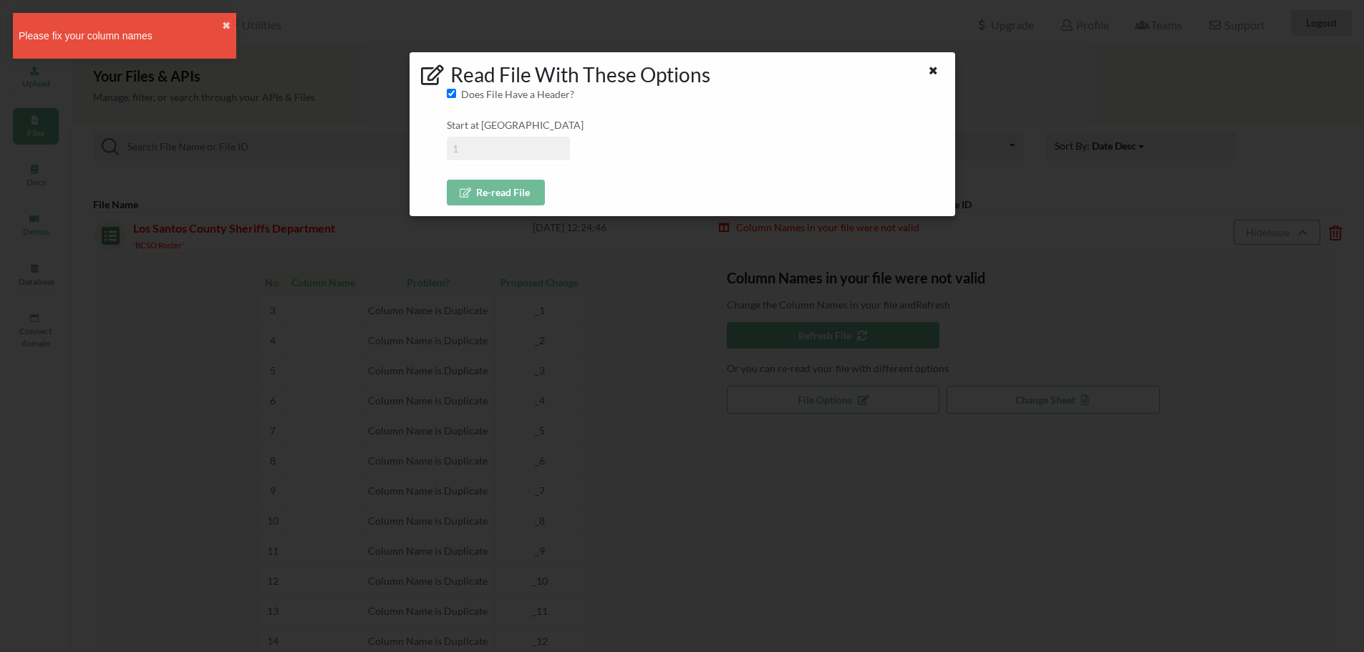
drag, startPoint x: 499, startPoint y: 155, endPoint x: 461, endPoint y: 151, distance: 38.2
click at [461, 151] on input at bounding box center [508, 149] width 123 height 24
type input "2"
click at [490, 95] on span "Does File Have a Header?" at bounding box center [515, 94] width 118 height 14
click at [456, 95] on input "Does File Have a Header?" at bounding box center [451, 93] width 9 height 9
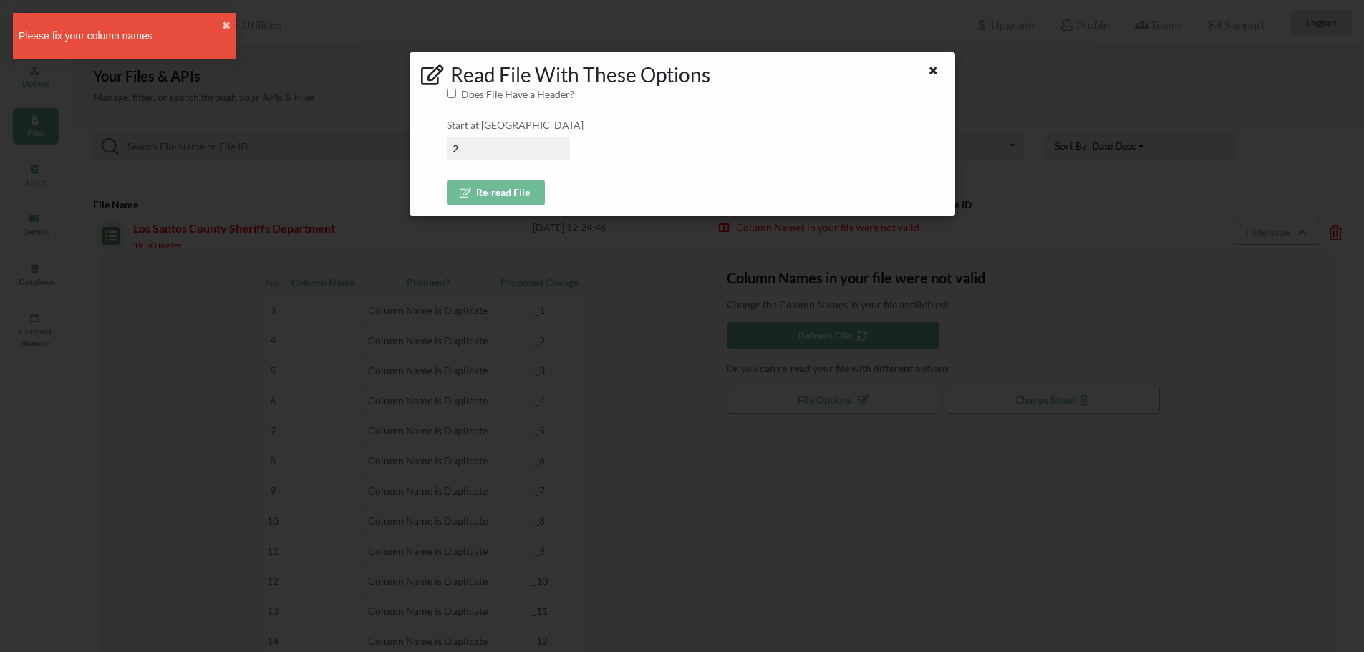
checkbox input "false"
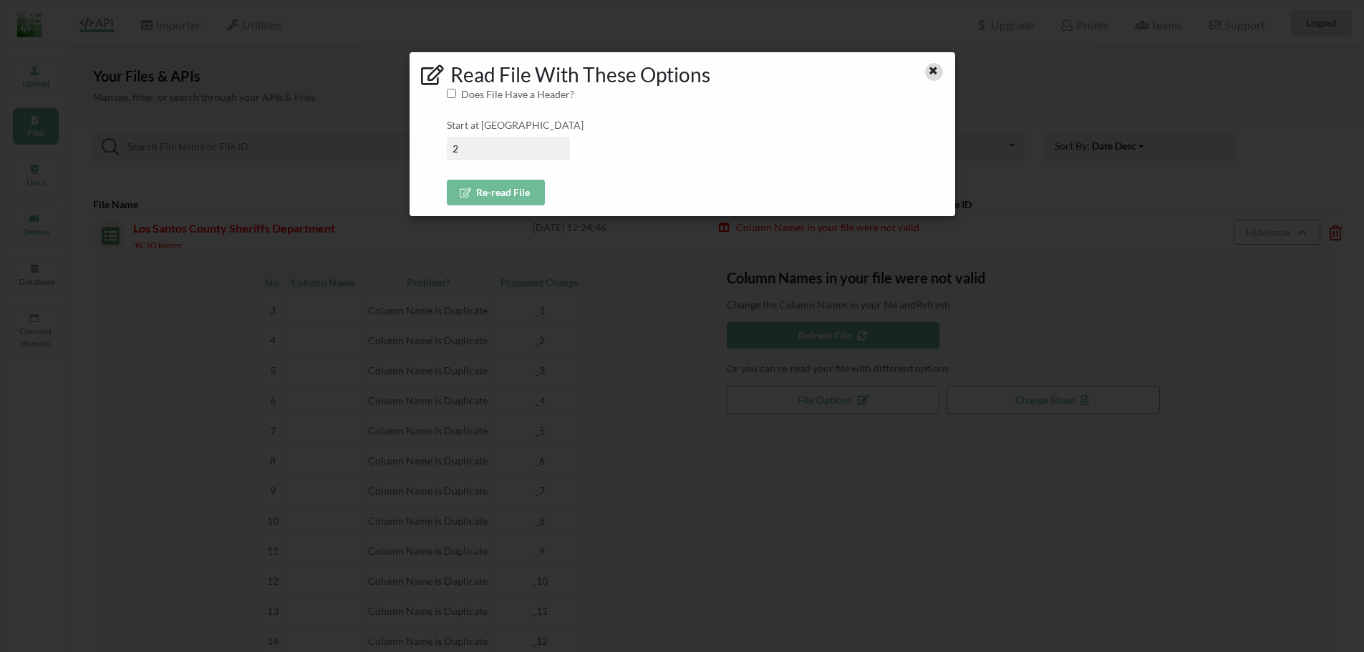
click at [931, 74] on icon at bounding box center [933, 69] width 12 height 10
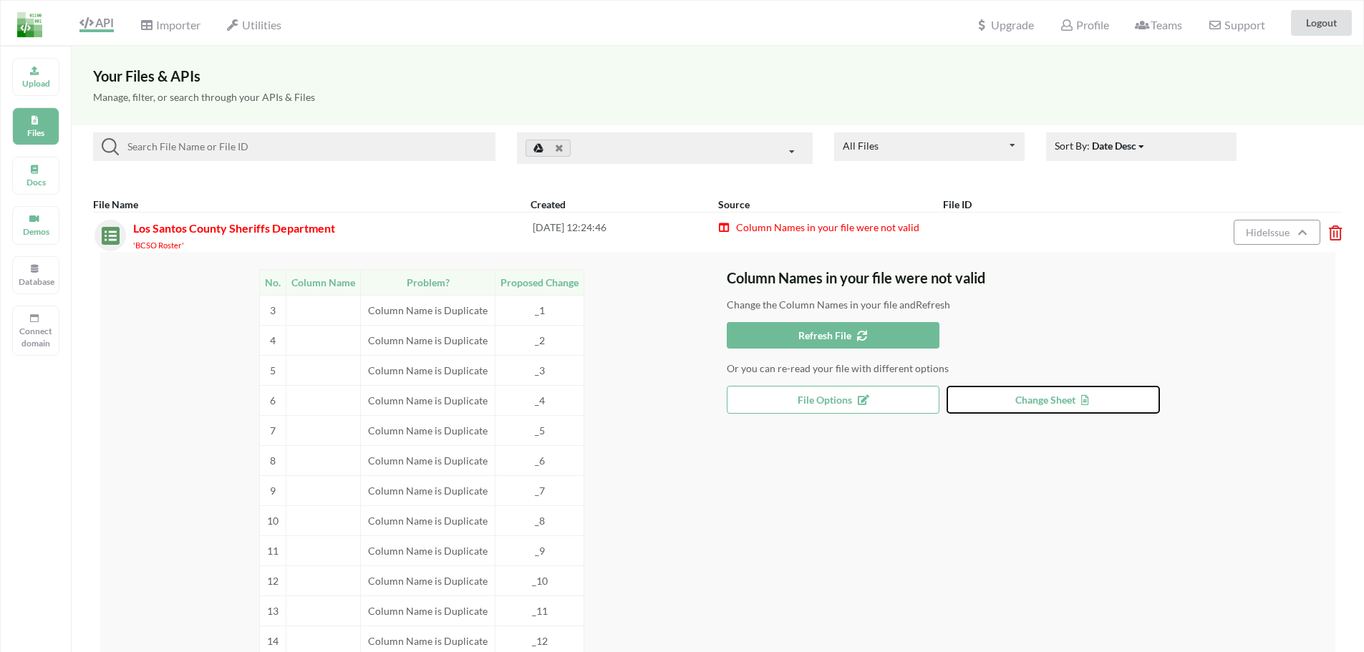
click at [1047, 394] on span "Change Sheet" at bounding box center [1053, 400] width 77 height 12
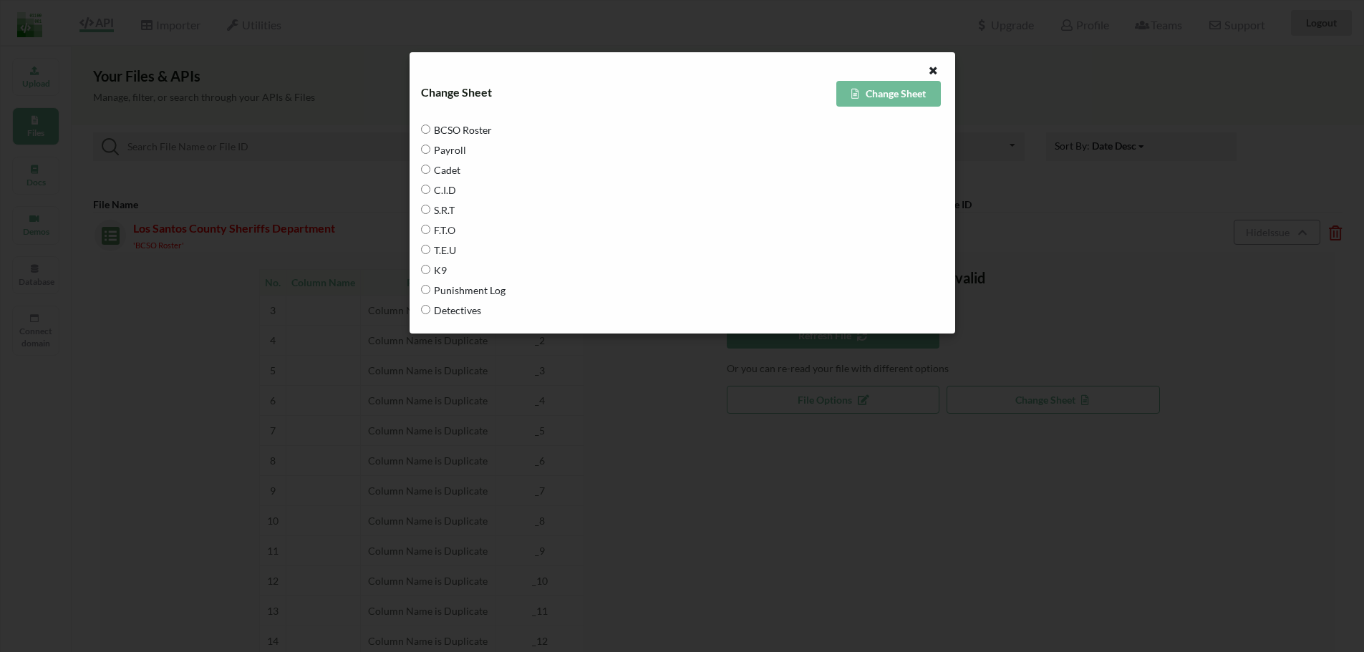
click at [432, 169] on span "Cadet" at bounding box center [445, 170] width 30 height 30
click at [430, 169] on input "Cadet" at bounding box center [425, 169] width 9 height 9
radio input "true"
click at [913, 99] on button "Change Sheet" at bounding box center [888, 94] width 105 height 26
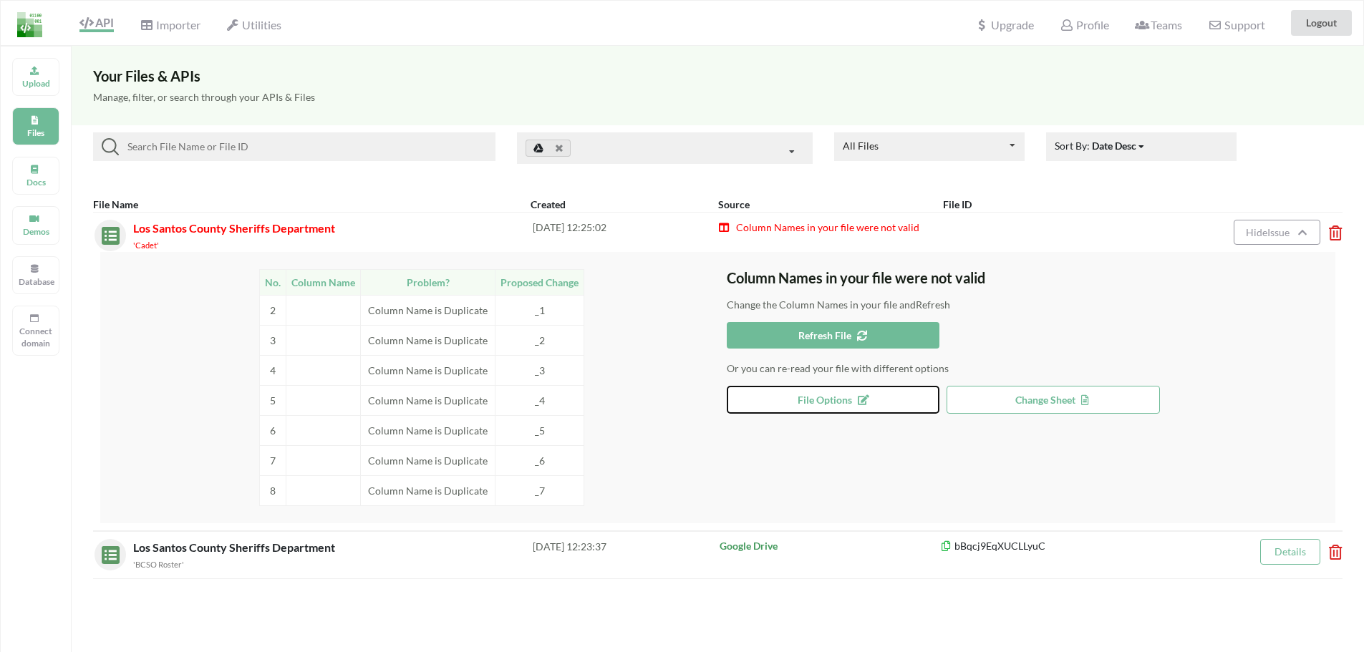
click at [820, 392] on button "File Options" at bounding box center [833, 400] width 213 height 28
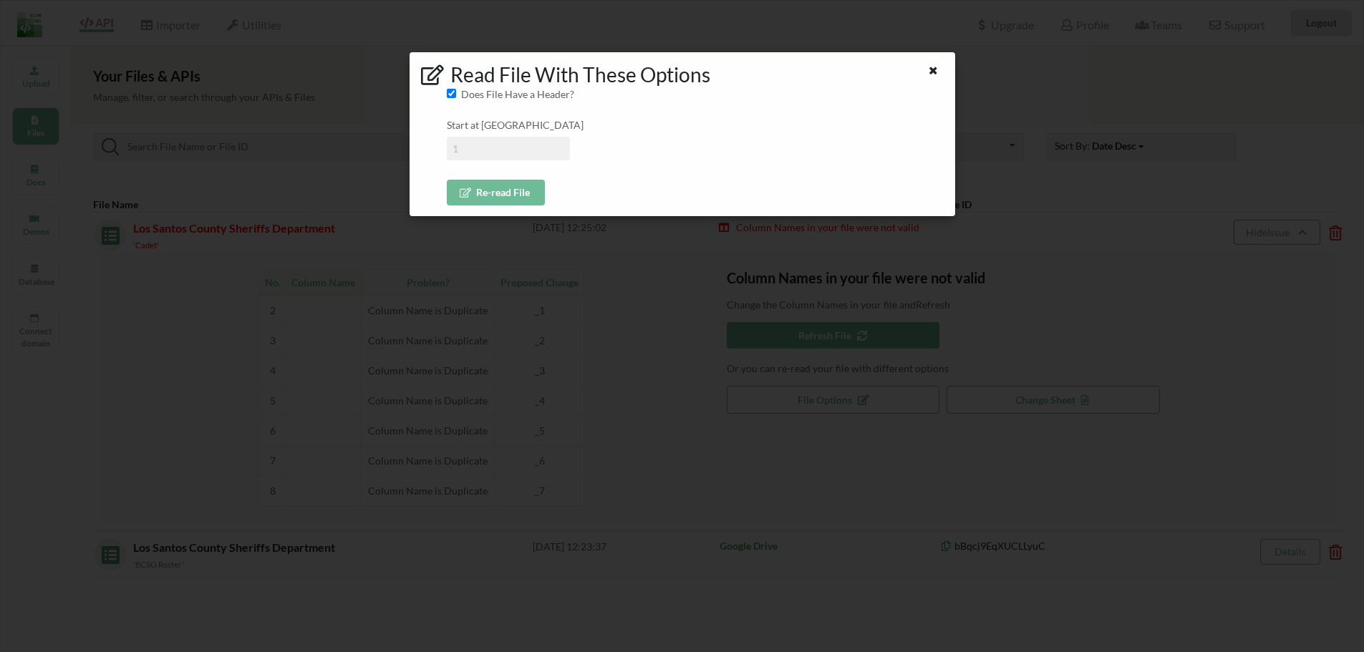
click at [474, 147] on input at bounding box center [508, 149] width 123 height 24
type input "3"
click at [451, 90] on input "Does File Have a Header?" at bounding box center [451, 93] width 9 height 9
checkbox input "false"
click at [487, 195] on button "Re-read File" at bounding box center [496, 193] width 98 height 26
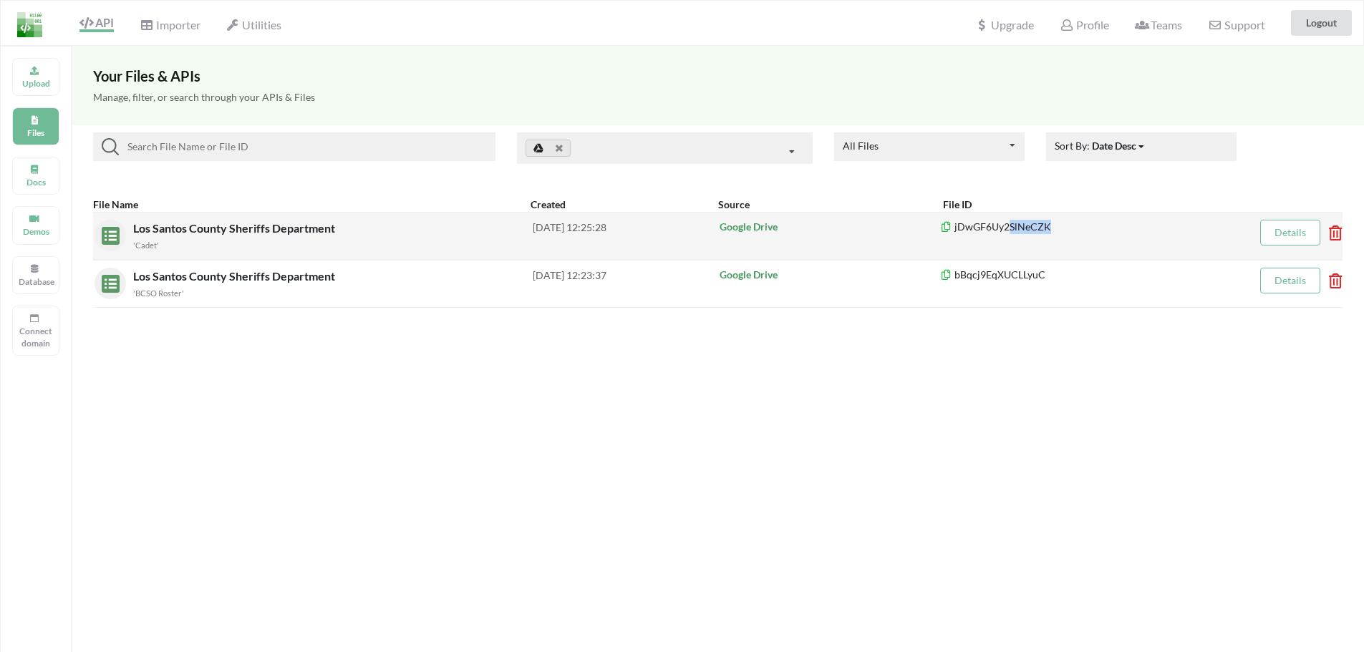
drag, startPoint x: 1135, startPoint y: 233, endPoint x: 1004, endPoint y: 223, distance: 131.4
click at [1004, 223] on p "jDwGF6Uy2SlNeCZK" at bounding box center [1076, 227] width 272 height 14
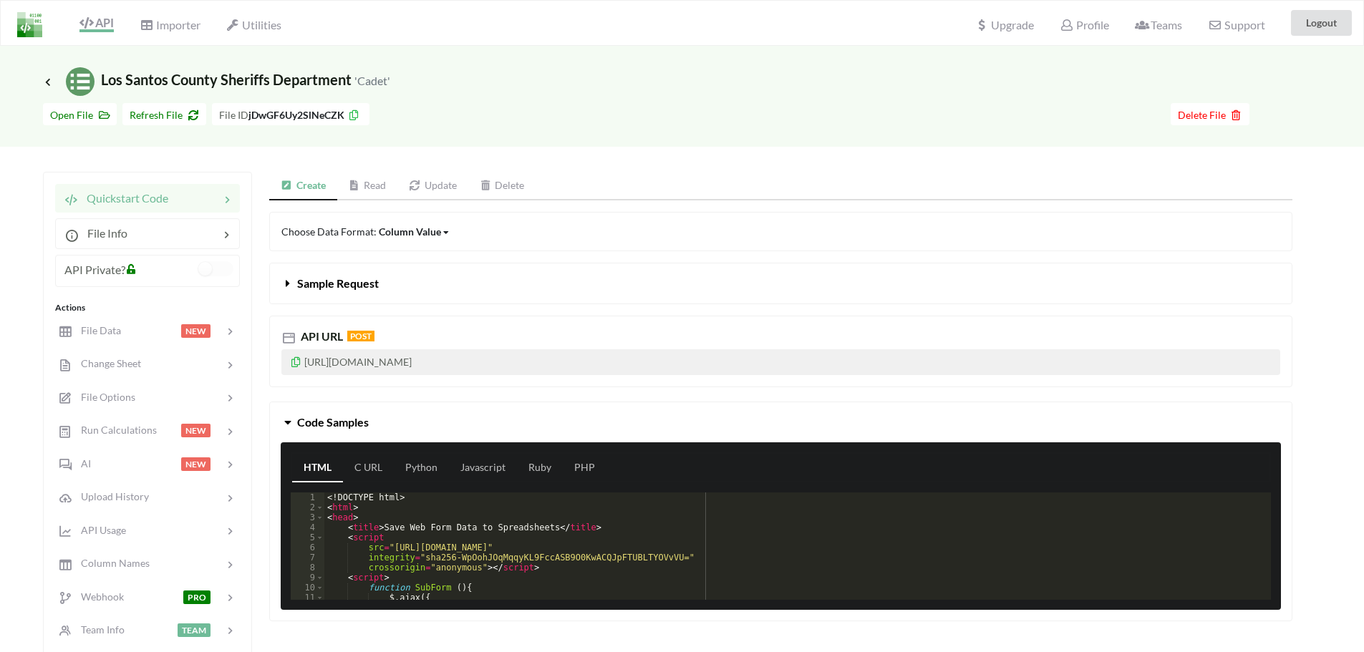
click at [377, 183] on link "Read" at bounding box center [367, 186] width 61 height 29
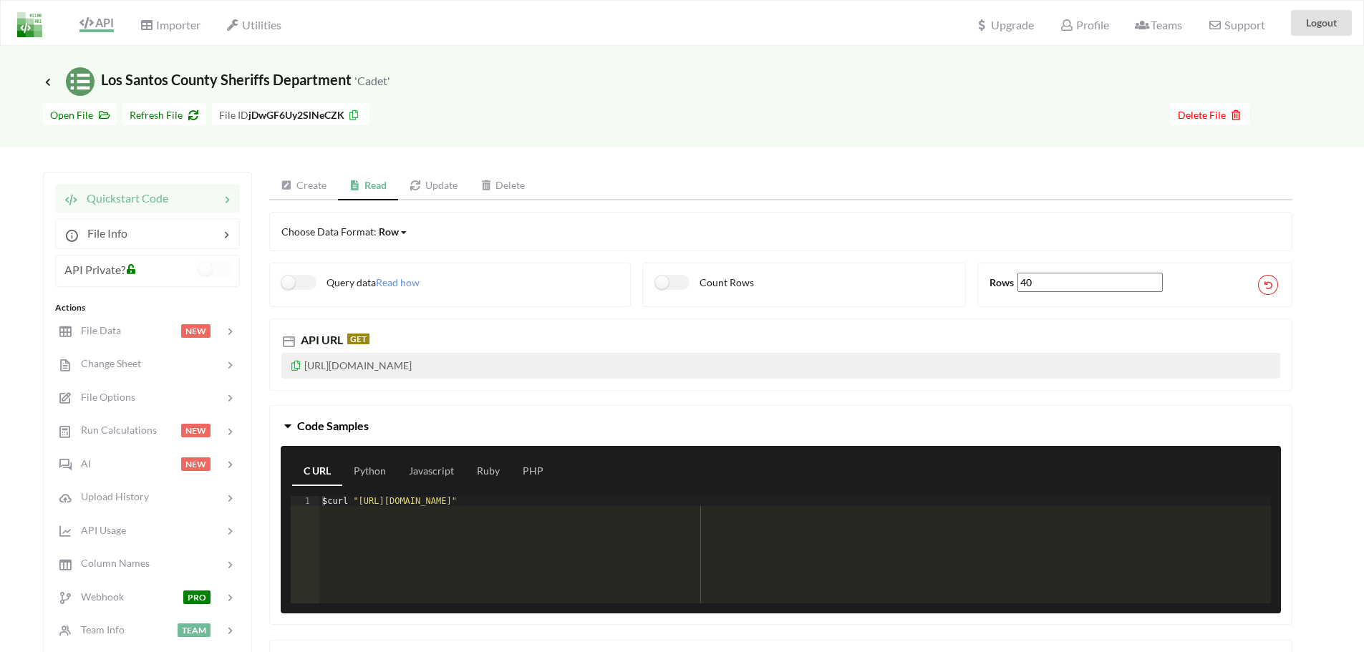
click at [288, 186] on icon at bounding box center [287, 185] width 12 height 10
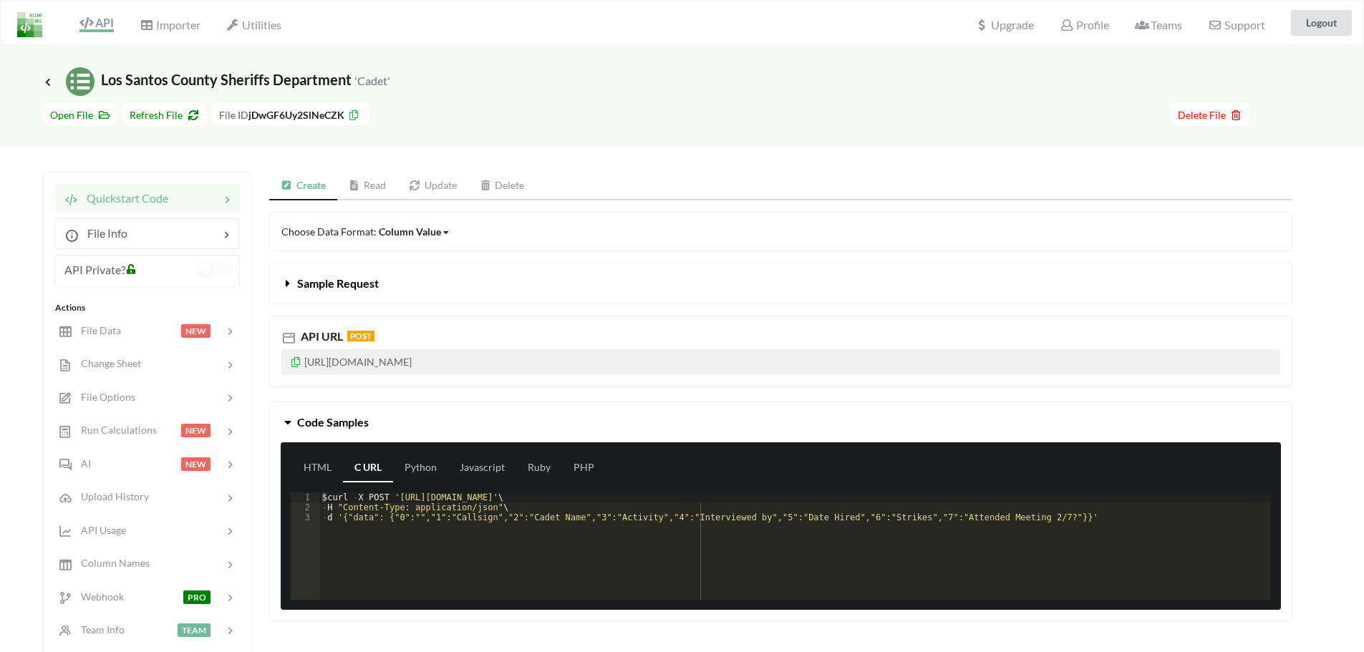
click at [352, 188] on icon at bounding box center [355, 185] width 12 height 10
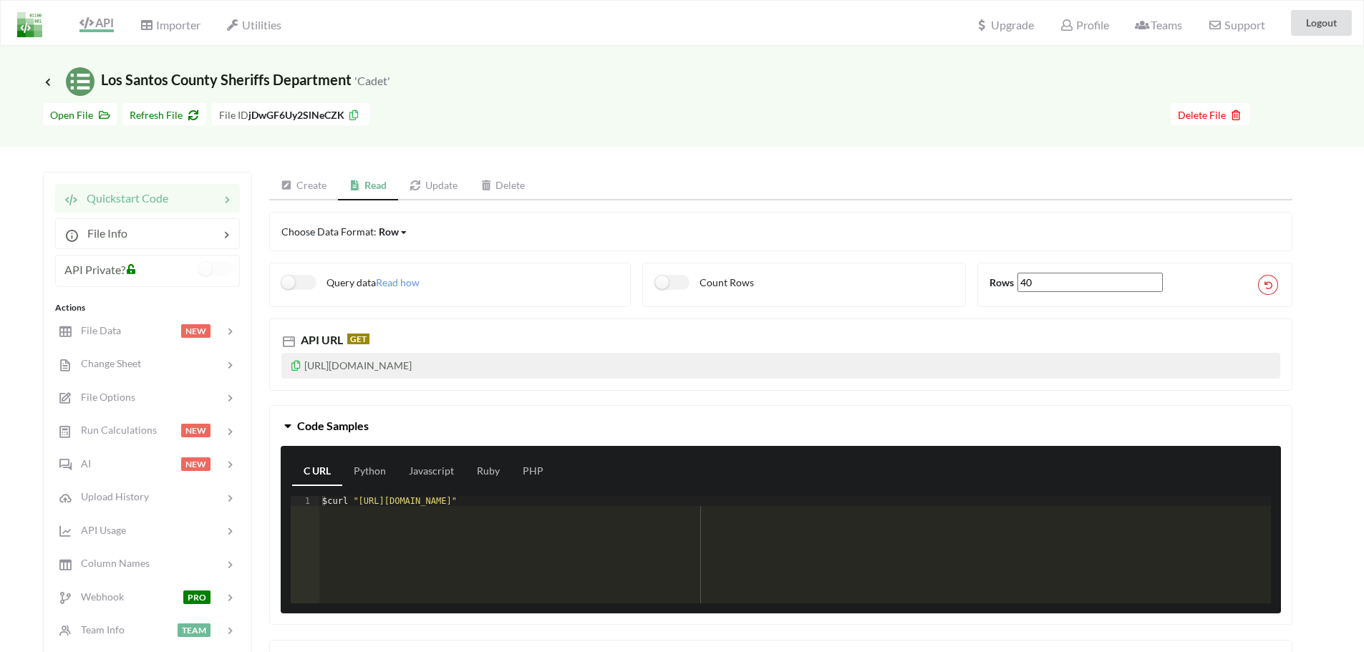
drag, startPoint x: 565, startPoint y: 367, endPoint x: 470, endPoint y: 367, distance: 95.2
click at [470, 367] on p "[URL][DOMAIN_NAME]" at bounding box center [780, 366] width 999 height 26
copy p "jDwGF6Uy2SlNeCZK"
